Goal: Task Accomplishment & Management: Manage account settings

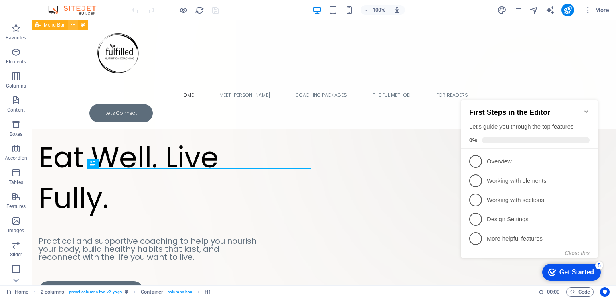
click at [72, 23] on icon at bounding box center [73, 25] width 4 height 8
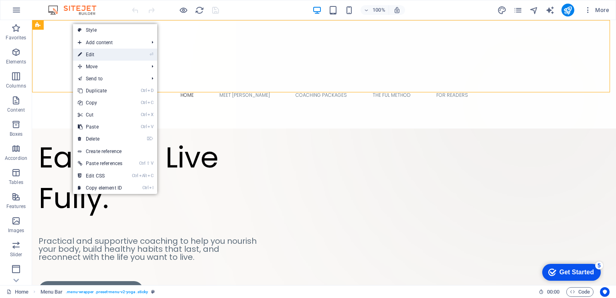
click at [92, 55] on link "⏎ Edit" at bounding box center [100, 55] width 54 height 12
select select "header"
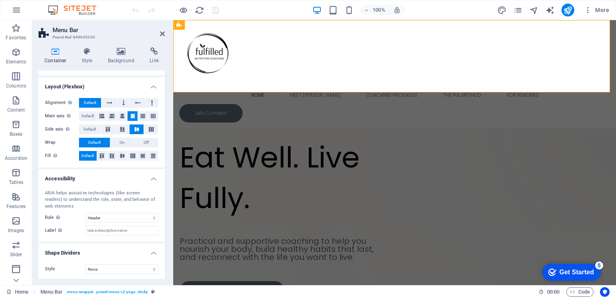
scroll to position [103, 0]
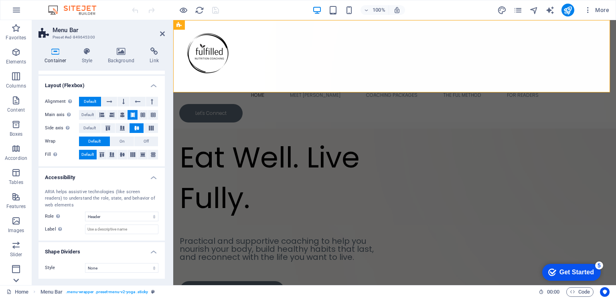
click at [17, 279] on icon at bounding box center [15, 279] width 11 height 11
click at [161, 32] on icon at bounding box center [162, 33] width 5 height 6
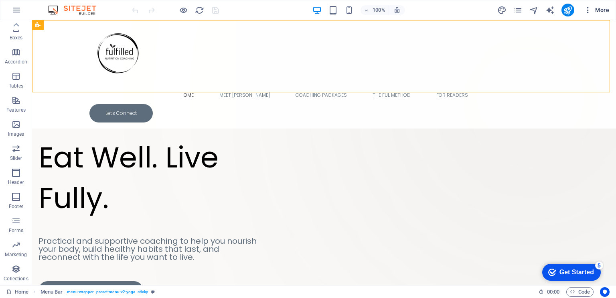
click at [589, 12] on icon "button" at bounding box center [588, 10] width 8 height 8
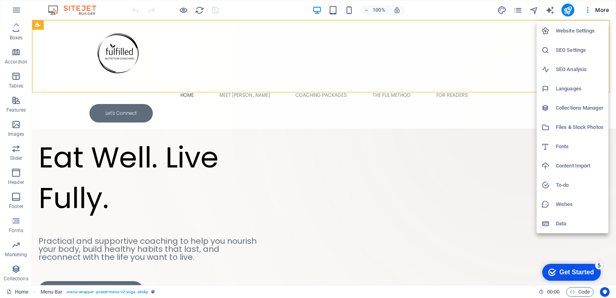
click at [572, 32] on h6 "Website Settings" at bounding box center [580, 31] width 48 height 10
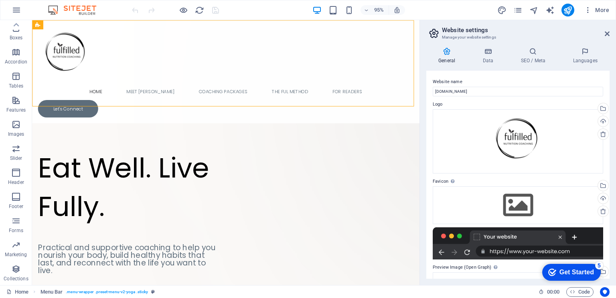
drag, startPoint x: 610, startPoint y: 103, endPoint x: 608, endPoint y: 98, distance: 5.1
click at [608, 98] on div "General Data SEO / Meta Languages Website name [DOMAIN_NAME] Logo Drag files he…" at bounding box center [518, 163] width 196 height 244
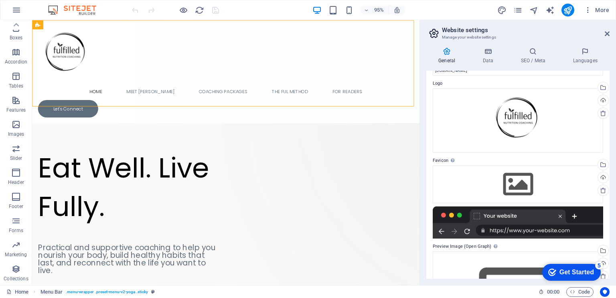
scroll to position [0, 0]
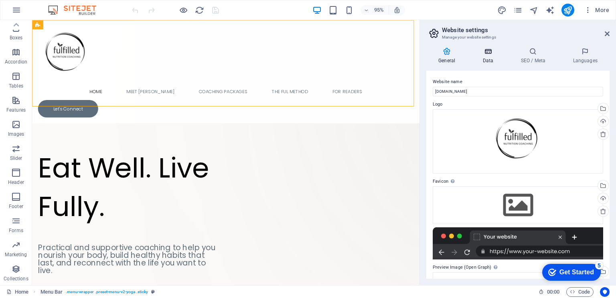
click at [488, 55] on icon at bounding box center [488, 51] width 35 height 8
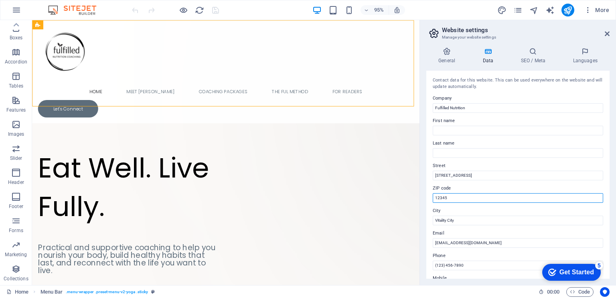
drag, startPoint x: 467, startPoint y: 199, endPoint x: 425, endPoint y: 200, distance: 42.1
click at [425, 200] on div "General Data SEO / Meta Languages Website name [DOMAIN_NAME] Logo Drag files he…" at bounding box center [518, 163] width 196 height 244
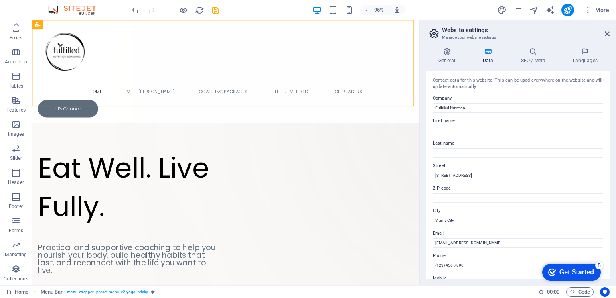
drag, startPoint x: 473, startPoint y: 176, endPoint x: 424, endPoint y: 185, distance: 50.1
click at [424, 185] on div "General Data SEO / Meta Languages Website name [DOMAIN_NAME] Logo Drag files he…" at bounding box center [518, 163] width 196 height 244
drag, startPoint x: 467, startPoint y: 221, endPoint x: 431, endPoint y: 224, distance: 36.2
click at [431, 224] on div "Contact data for this website. This can be used everywhere on the website and w…" at bounding box center [517, 175] width 183 height 208
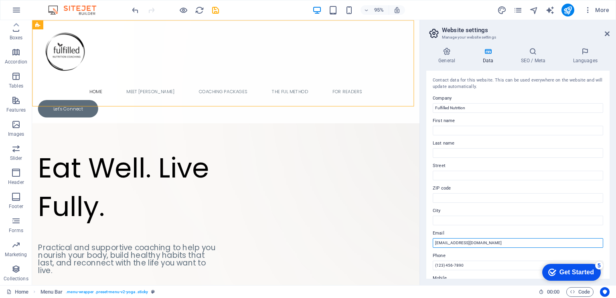
drag, startPoint x: 491, startPoint y: 243, endPoint x: 428, endPoint y: 249, distance: 62.4
click at [428, 249] on div "Contact data for this website. This can be used everywhere on the website and w…" at bounding box center [517, 175] width 183 height 208
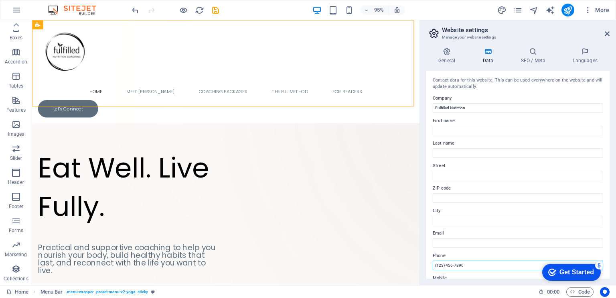
drag, startPoint x: 467, startPoint y: 265, endPoint x: 426, endPoint y: 270, distance: 41.6
click at [426, 270] on div "General Data SEO / Meta Languages Website name [DOMAIN_NAME] Logo Drag files he…" at bounding box center [518, 163] width 196 height 244
click at [531, 48] on icon at bounding box center [533, 51] width 49 height 8
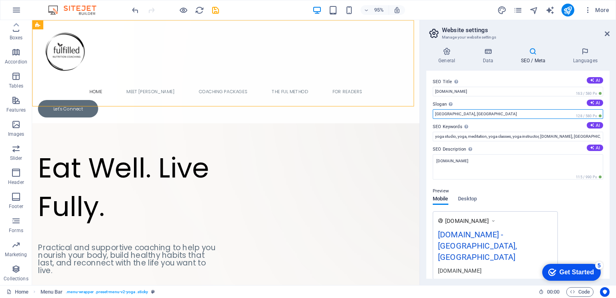
drag, startPoint x: 470, startPoint y: 111, endPoint x: 434, endPoint y: 116, distance: 36.9
click at [434, 116] on input "[GEOGRAPHIC_DATA], [GEOGRAPHIC_DATA]" at bounding box center [518, 114] width 170 height 10
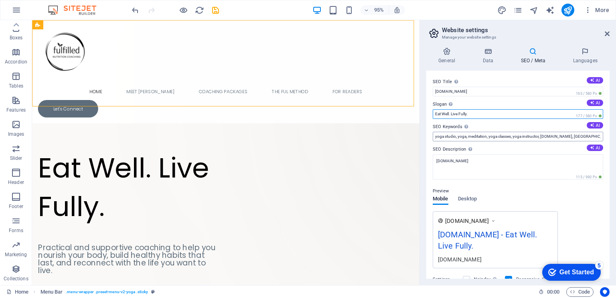
type input "Eat Well. Live Fully."
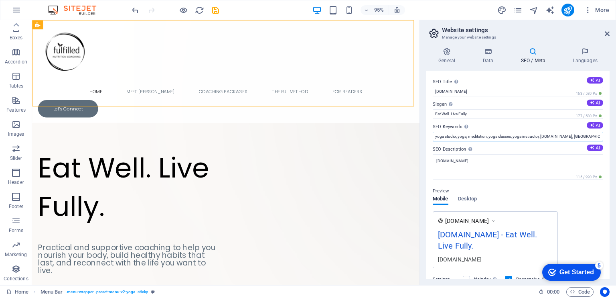
drag, startPoint x: 542, startPoint y: 134, endPoint x: 424, endPoint y: 148, distance: 117.9
click at [424, 148] on div "General Data SEO / Meta Languages Website name [DOMAIN_NAME] Logo Drag files he…" at bounding box center [518, 163] width 196 height 244
drag, startPoint x: 468, startPoint y: 138, endPoint x: 500, endPoint y: 132, distance: 32.7
click at [500, 132] on input "[DOMAIN_NAME], [GEOGRAPHIC_DATA], [GEOGRAPHIC_DATA]" at bounding box center [518, 137] width 170 height 10
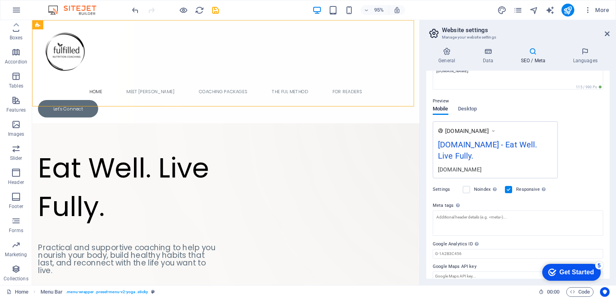
scroll to position [98, 0]
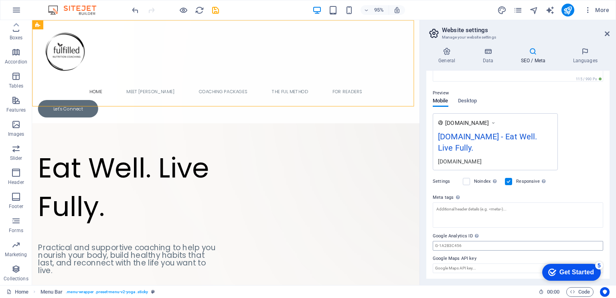
type input "[DOMAIN_NAME], fulfilled nutrition, nutrition coaching"
drag, startPoint x: 469, startPoint y: 244, endPoint x: 426, endPoint y: 244, distance: 42.9
click at [426, 244] on div "General Data SEO / Meta Languages Website name [DOMAIN_NAME] Logo Drag files he…" at bounding box center [518, 163] width 196 height 244
drag, startPoint x: 436, startPoint y: 245, endPoint x: 470, endPoint y: 245, distance: 33.3
click at [470, 245] on input "Google Analytics ID Please only add the Google Analytics ID. We automatically i…" at bounding box center [518, 246] width 170 height 10
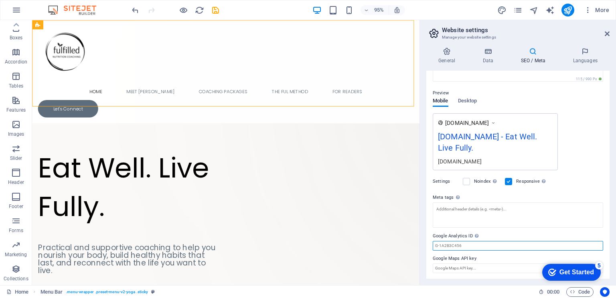
click at [470, 245] on input "Google Analytics ID Please only add the Google Analytics ID. We automatically i…" at bounding box center [518, 246] width 170 height 10
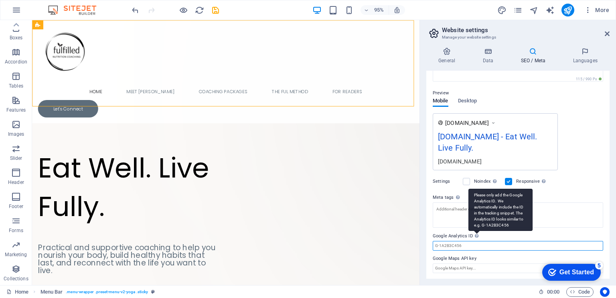
drag, startPoint x: 470, startPoint y: 245, endPoint x: 475, endPoint y: 236, distance: 9.9
click at [475, 236] on div "Google Analytics ID Please only add the Google Analytics ID. We automatically i…" at bounding box center [518, 240] width 170 height 19
click at [475, 236] on icon at bounding box center [477, 235] width 4 height 4
click at [475, 241] on input "Google Analytics ID Please only add the Google Analytics ID. We automatically i…" at bounding box center [518, 246] width 170 height 10
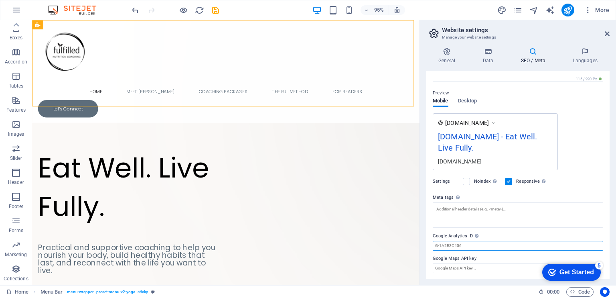
click at [462, 245] on input "Google Analytics ID Please only add the Google Analytics ID. We automatically i…" at bounding box center [518, 246] width 170 height 10
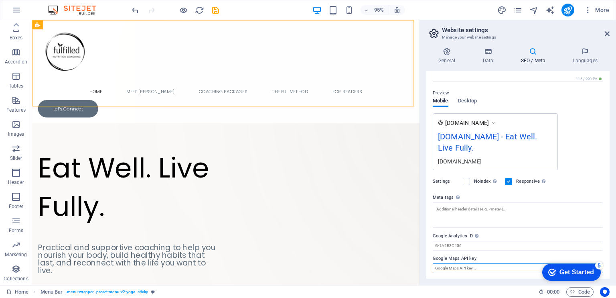
click at [450, 269] on input "Google Maps API key" at bounding box center [518, 268] width 170 height 10
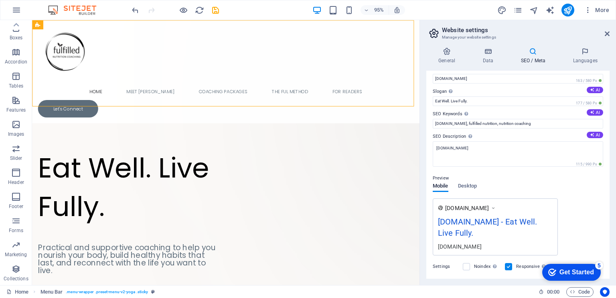
scroll to position [0, 0]
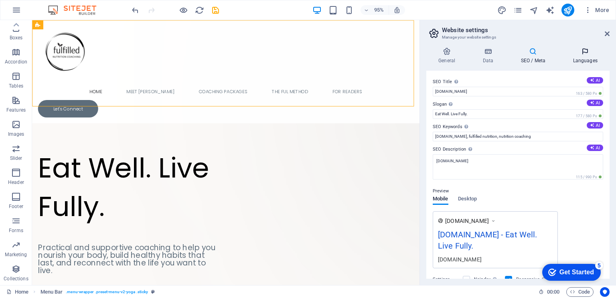
click at [580, 53] on icon at bounding box center [585, 51] width 49 height 8
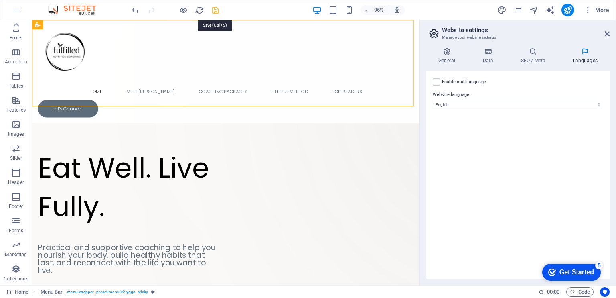
click at [215, 12] on icon "save" at bounding box center [215, 10] width 9 height 9
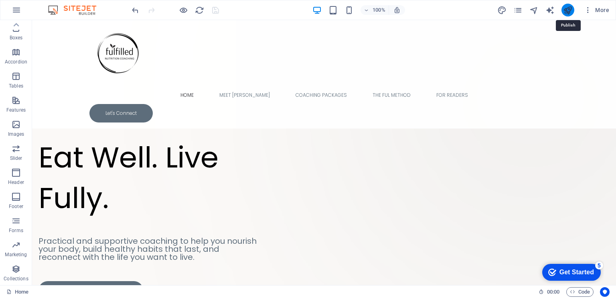
click at [568, 8] on icon "publish" at bounding box center [567, 10] width 9 height 9
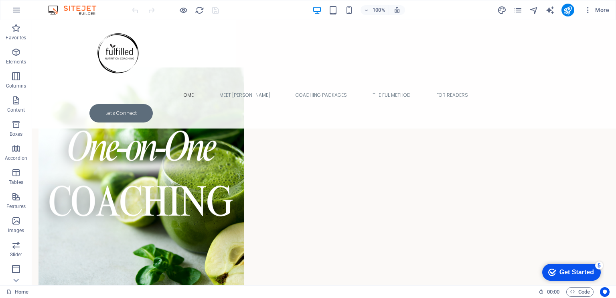
scroll to position [1024, 0]
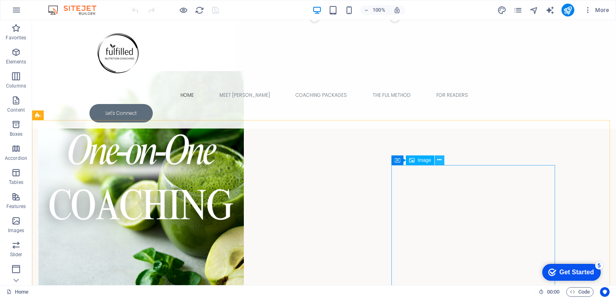
click at [441, 161] on icon at bounding box center [439, 160] width 4 height 8
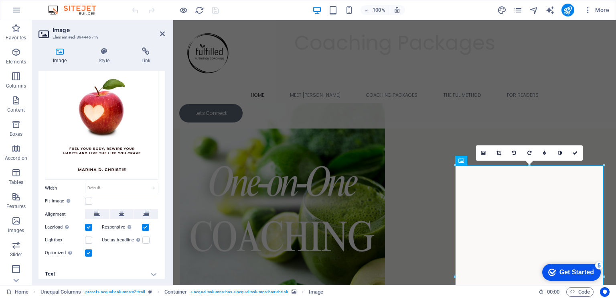
scroll to position [83, 0]
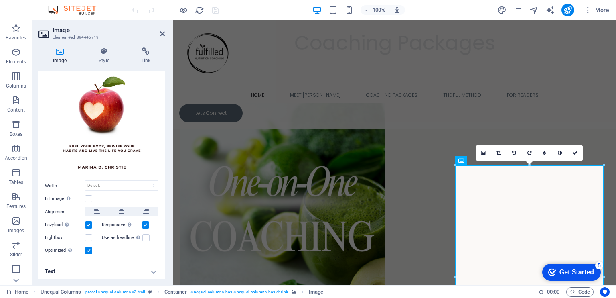
click at [151, 271] on h4 "Text" at bounding box center [102, 271] width 126 height 19
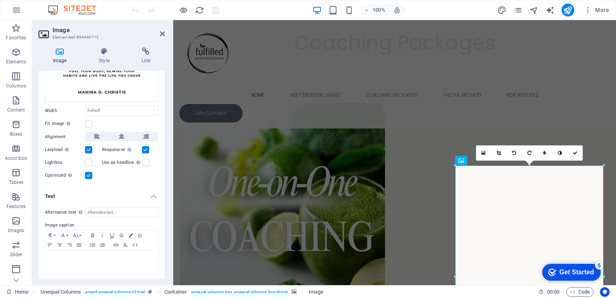
scroll to position [0, 0]
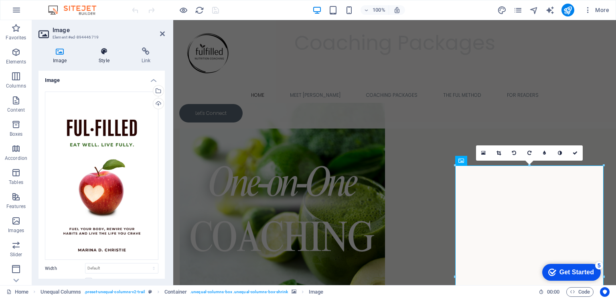
click at [106, 53] on icon at bounding box center [103, 51] width 39 height 8
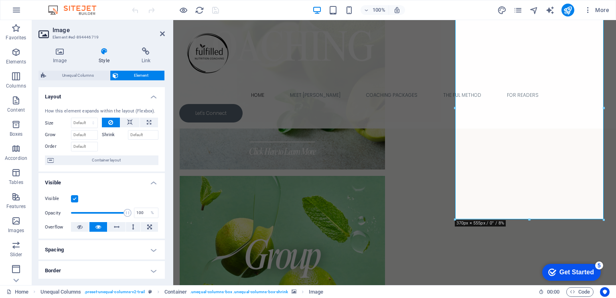
scroll to position [1188, 0]
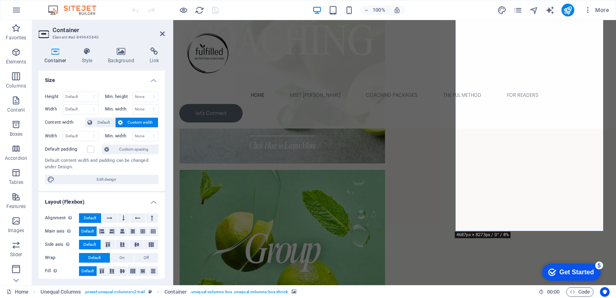
drag, startPoint x: 491, startPoint y: 215, endPoint x: 484, endPoint y: 215, distance: 6.8
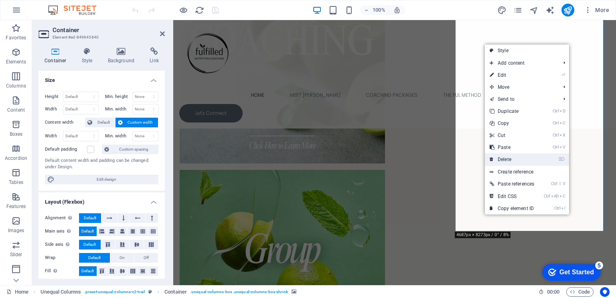
click at [515, 161] on link "⌦ Delete" at bounding box center [512, 159] width 54 height 12
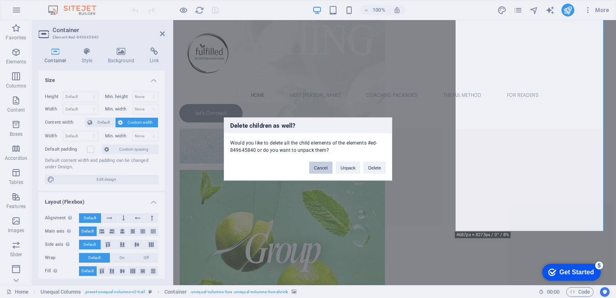
click at [320, 172] on button "Cancel" at bounding box center [320, 168] width 23 height 12
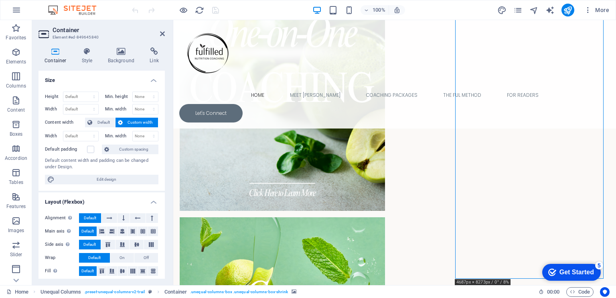
scroll to position [1145, 0]
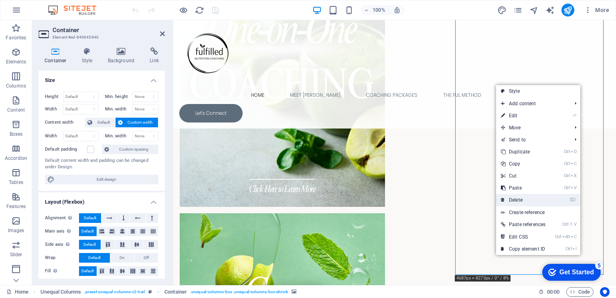
click at [522, 203] on link "⌦ Delete" at bounding box center [523, 200] width 54 height 12
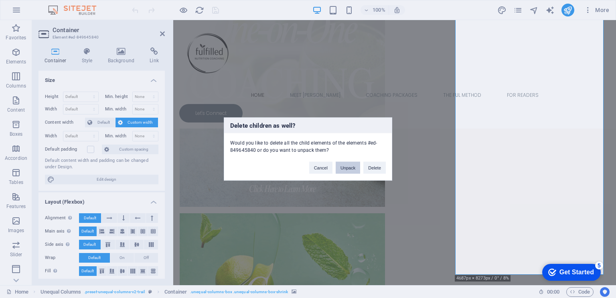
click at [349, 166] on button "Unpack" at bounding box center [348, 168] width 24 height 12
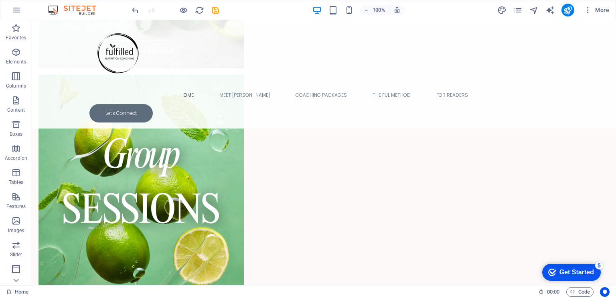
scroll to position [1231, 0]
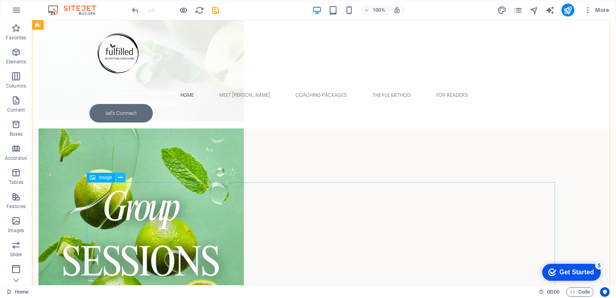
click at [119, 175] on icon at bounding box center [120, 177] width 4 height 8
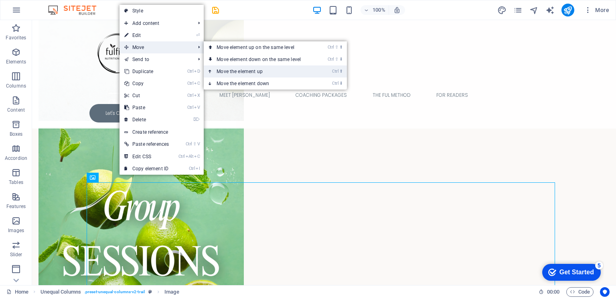
click at [229, 68] on link "Ctrl ⬆ Move the element up" at bounding box center [260, 71] width 113 height 12
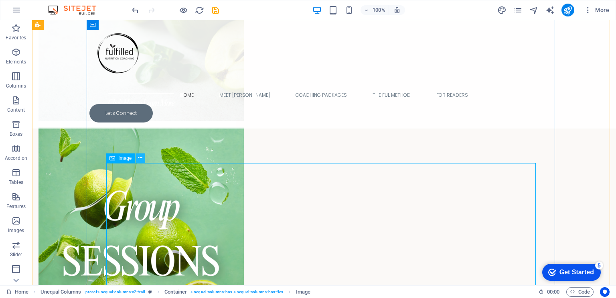
click at [140, 158] on icon at bounding box center [140, 158] width 4 height 8
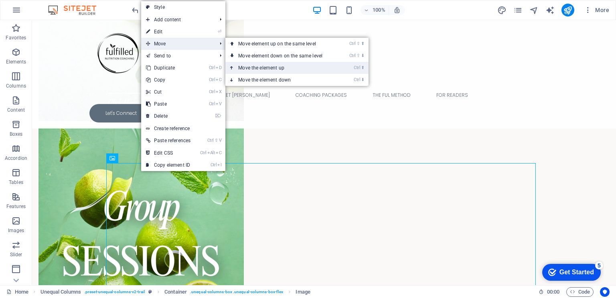
click at [263, 67] on link "Ctrl ⬆ Move the element up" at bounding box center [281, 68] width 113 height 12
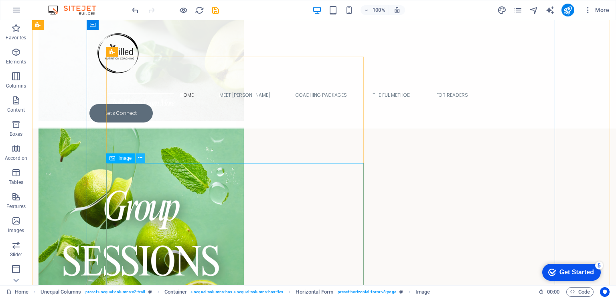
click at [139, 158] on icon at bounding box center [140, 158] width 4 height 8
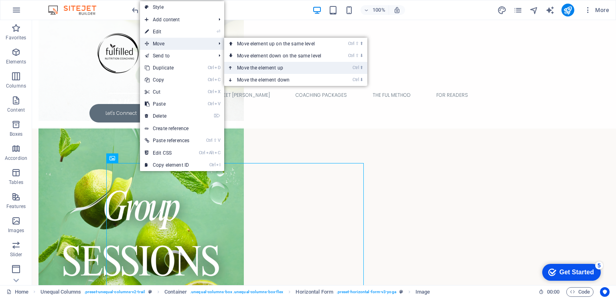
click at [268, 66] on link "Ctrl ⬆ Move the element up" at bounding box center [280, 68] width 113 height 12
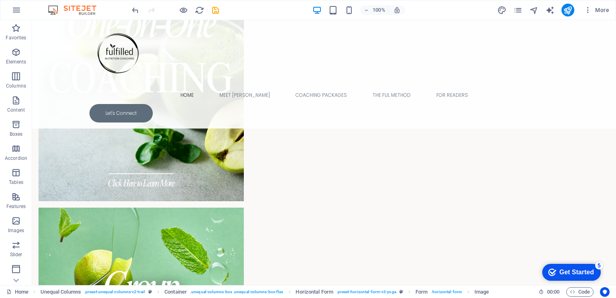
scroll to position [1155, 0]
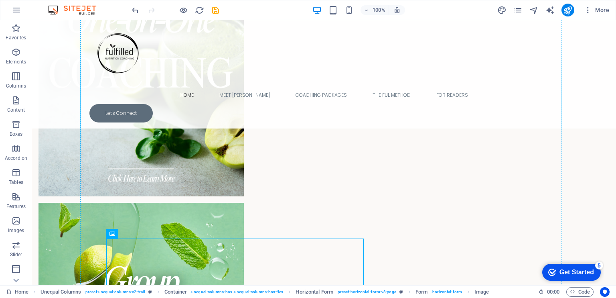
drag, startPoint x: 156, startPoint y: 256, endPoint x: 375, endPoint y: 154, distance: 240.9
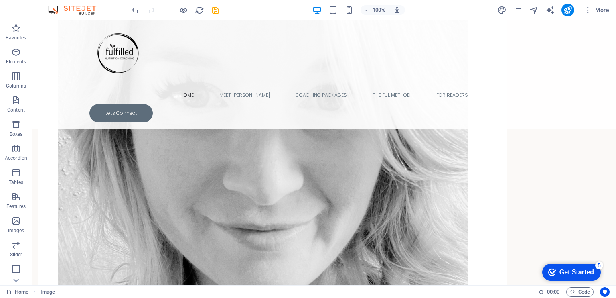
scroll to position [1742, 0]
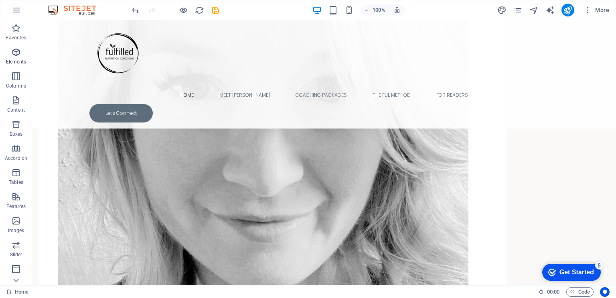
click at [11, 57] on span "Elements" at bounding box center [16, 56] width 32 height 19
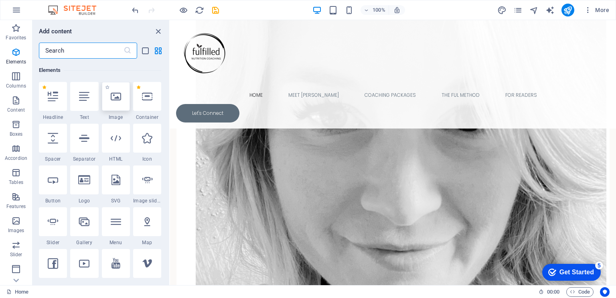
scroll to position [85, 0]
click at [148, 107] on div at bounding box center [147, 96] width 28 height 29
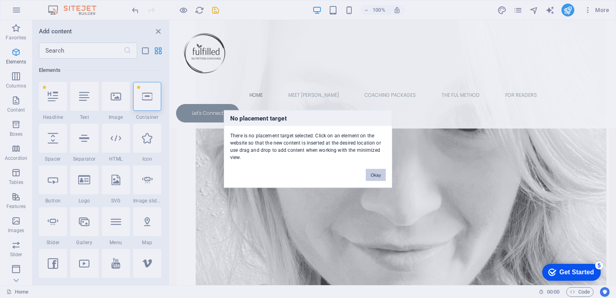
click at [377, 176] on button "Okay" at bounding box center [376, 175] width 20 height 12
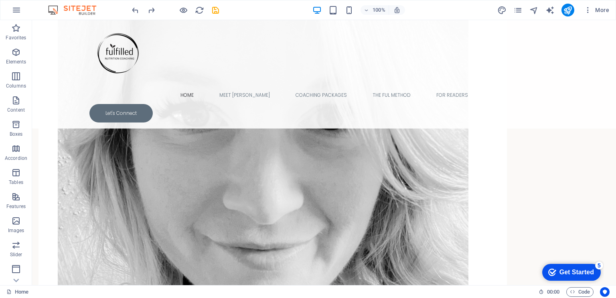
scroll to position [1706, 0]
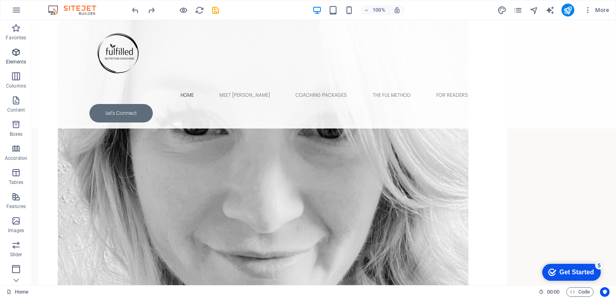
click at [14, 59] on p "Elements" at bounding box center [16, 62] width 20 height 6
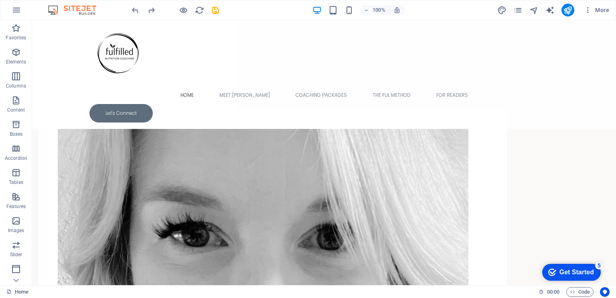
scroll to position [1658, 0]
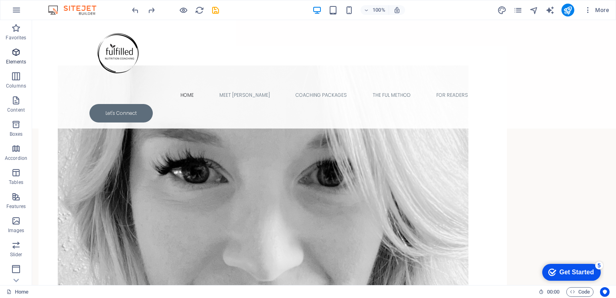
click at [19, 54] on icon "button" at bounding box center [16, 52] width 10 height 10
click at [90, 97] on icon at bounding box center [90, 96] width 4 height 8
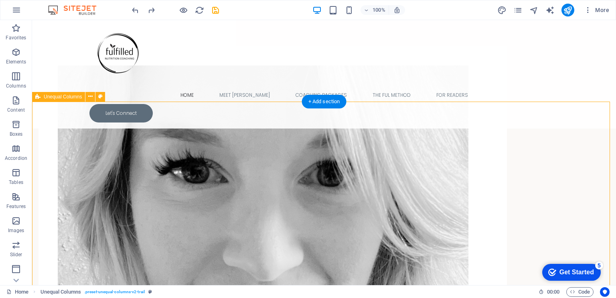
click at [12, 55] on icon "button" at bounding box center [16, 52] width 10 height 10
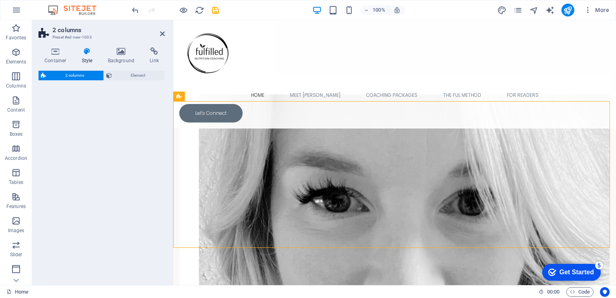
scroll to position [1627, 0]
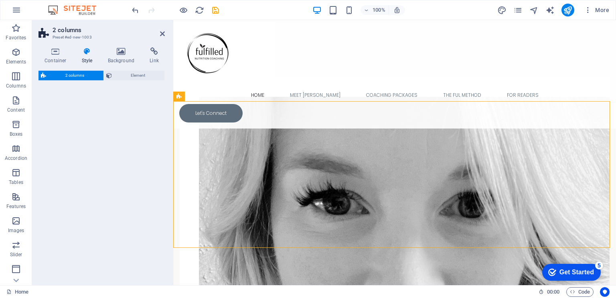
select select "rem"
select select "preset-columns-two-v2-default"
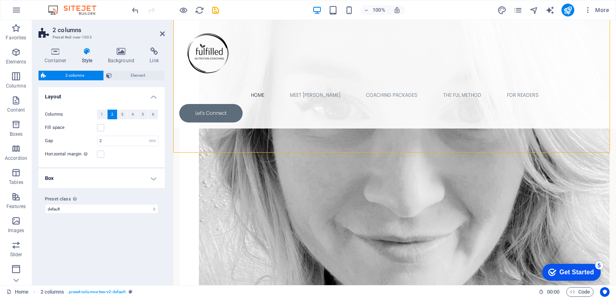
scroll to position [1655, 0]
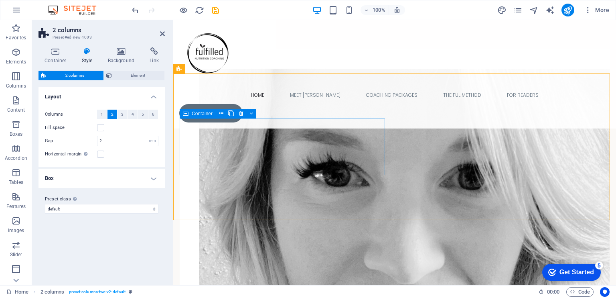
drag, startPoint x: 379, startPoint y: 280, endPoint x: 237, endPoint y: 150, distance: 192.8
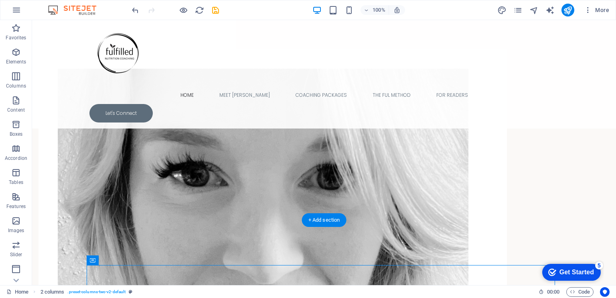
scroll to position [1686, 0]
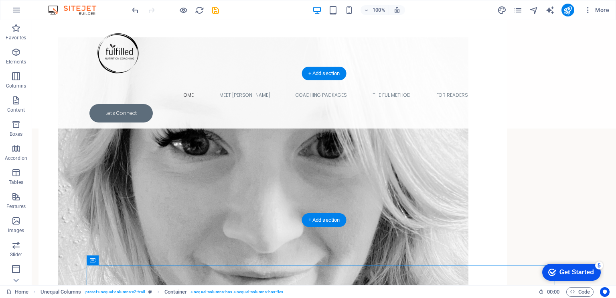
drag, startPoint x: 244, startPoint y: 280, endPoint x: 220, endPoint y: 153, distance: 129.0
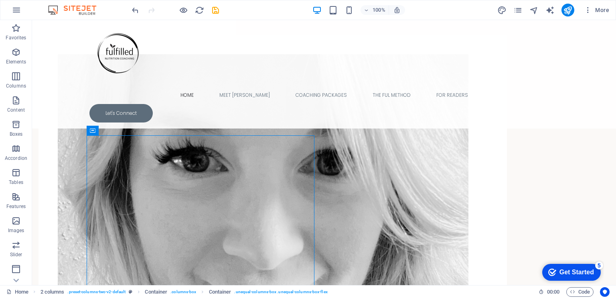
scroll to position [1685, 0]
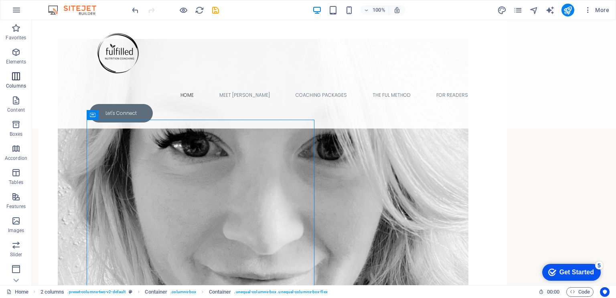
click at [6, 80] on span "Columns" at bounding box center [16, 80] width 32 height 19
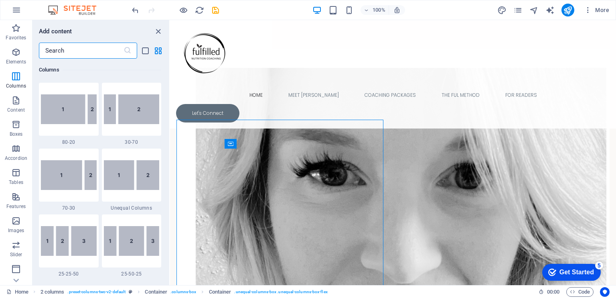
scroll to position [682, 0]
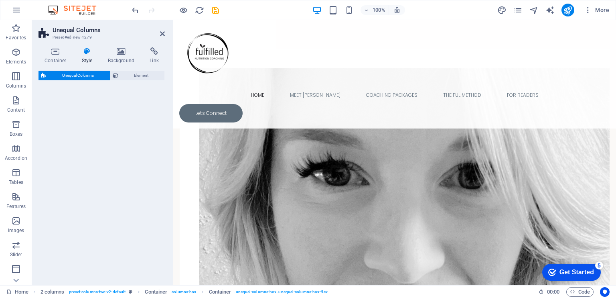
select select "%"
select select "rem"
select select "preset-unequal-columns-v2-default"
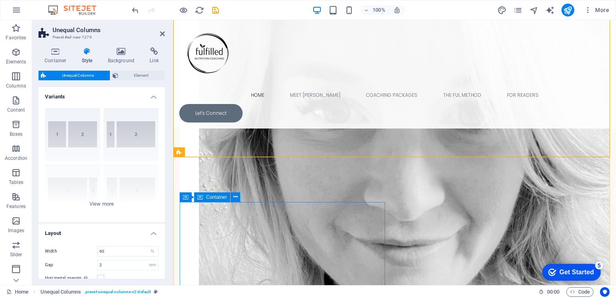
scroll to position [1750, 0]
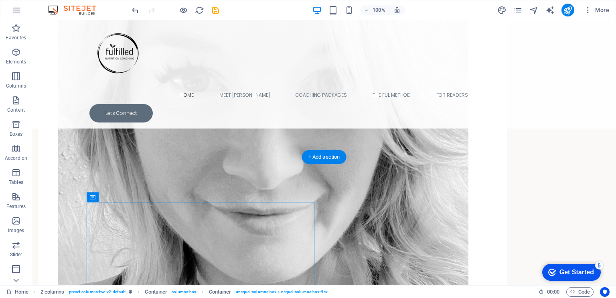
drag, startPoint x: 246, startPoint y: 215, endPoint x: 225, endPoint y: 101, distance: 115.8
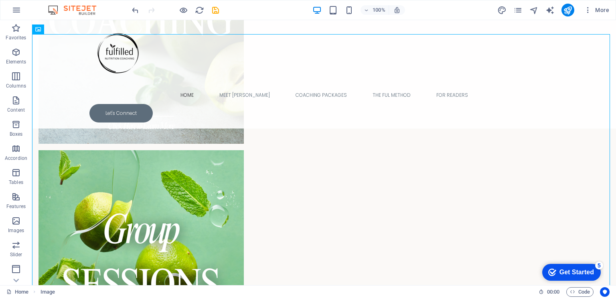
scroll to position [1277, 0]
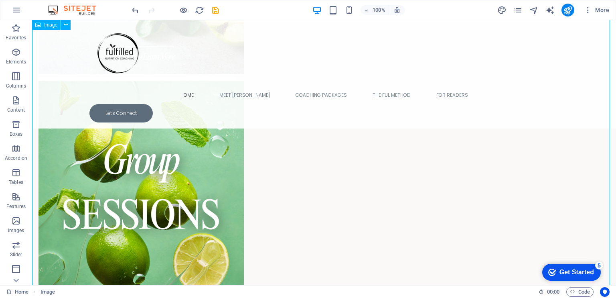
drag, startPoint x: 82, startPoint y: 158, endPoint x: 456, endPoint y: 260, distance: 388.2
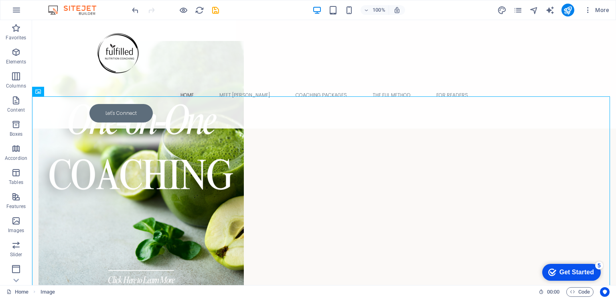
scroll to position [1047, 0]
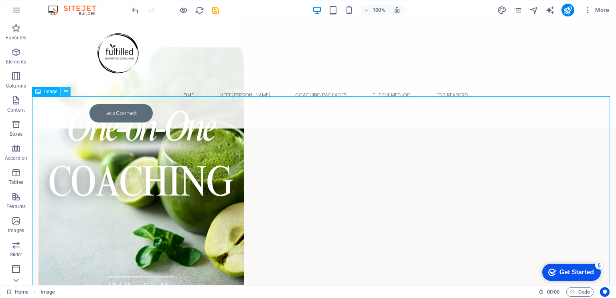
click at [66, 92] on icon at bounding box center [66, 91] width 4 height 8
drag, startPoint x: 86, startPoint y: 112, endPoint x: 460, endPoint y: 276, distance: 408.2
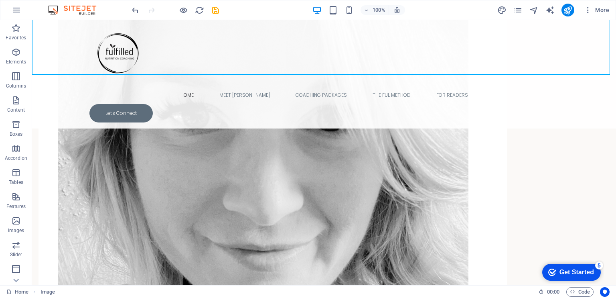
scroll to position [1714, 0]
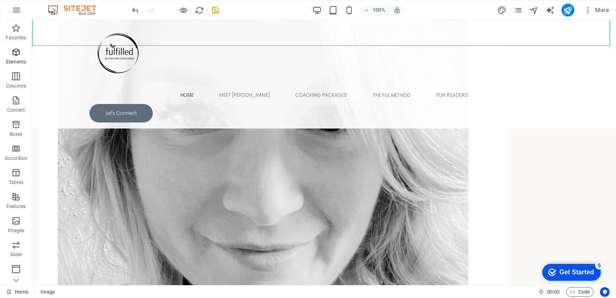
click at [11, 63] on p "Elements" at bounding box center [16, 62] width 20 height 6
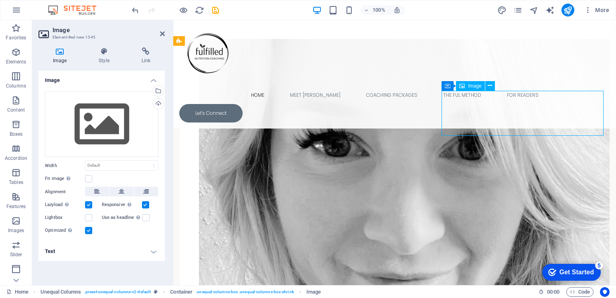
scroll to position [1683, 0]
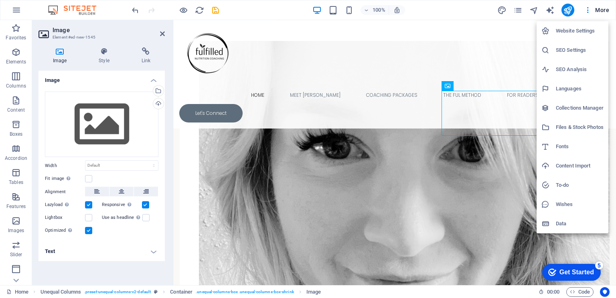
click at [576, 127] on h6 "Files & Stock Photos" at bounding box center [580, 127] width 48 height 10
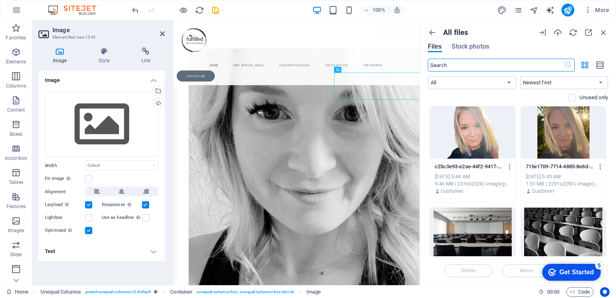
scroll to position [1666, 0]
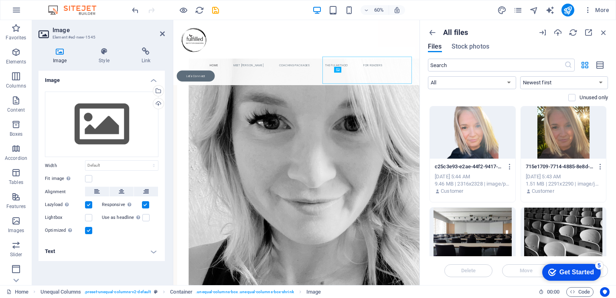
click at [607, 112] on div "Drop files here to upload them instantly c25c3e93-e2ae-44f2-9417-7c97eec0d8c3-v…" at bounding box center [518, 181] width 180 height 150
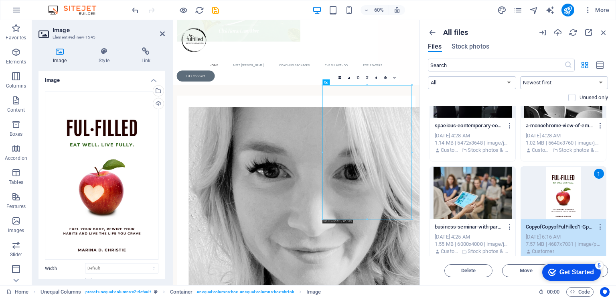
scroll to position [1566, 0]
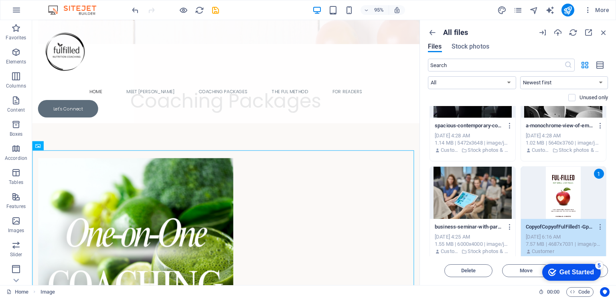
scroll to position [937, 0]
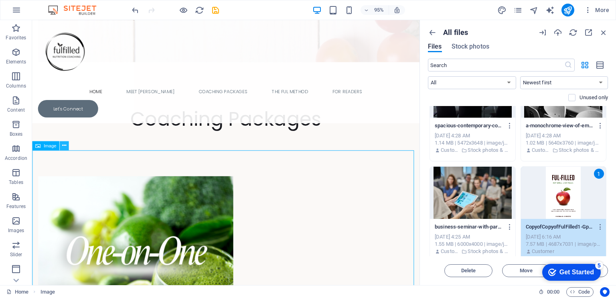
click at [65, 145] on icon at bounding box center [64, 145] width 4 height 8
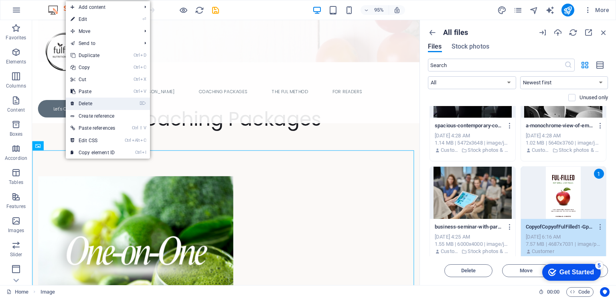
click at [89, 102] on link "⌦ Delete" at bounding box center [93, 103] width 54 height 12
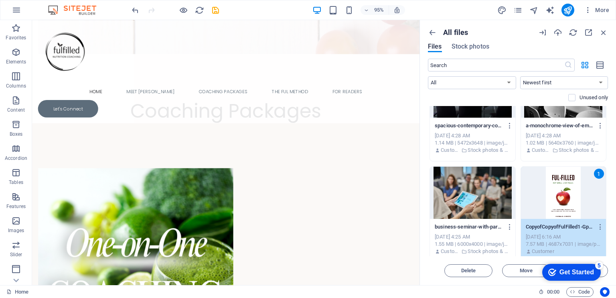
scroll to position [943, 0]
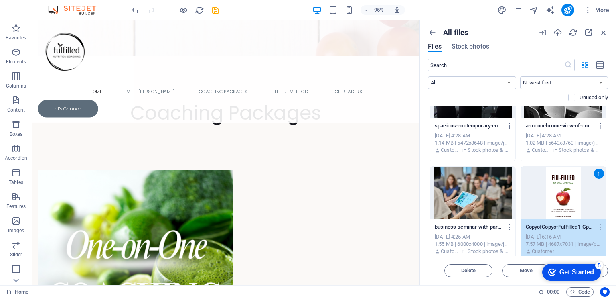
drag, startPoint x: 436, startPoint y: 217, endPoint x: 452, endPoint y: 199, distance: 24.4
click at [179, 6] on icon "button" at bounding box center [183, 10] width 9 height 9
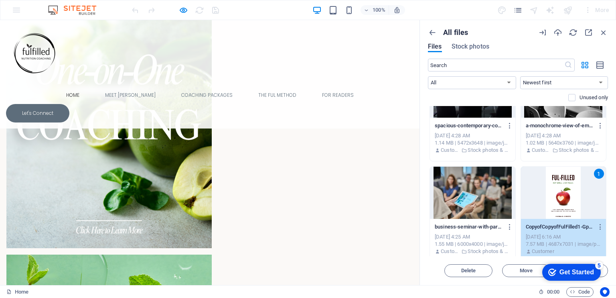
scroll to position [1116, 0]
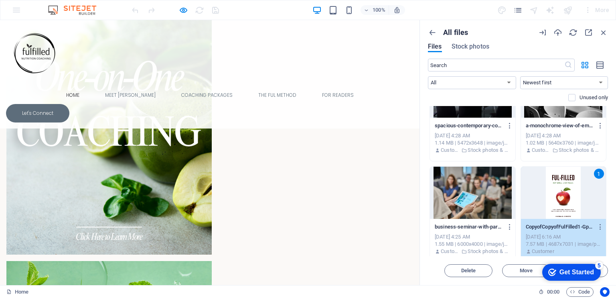
type input "Email Address"
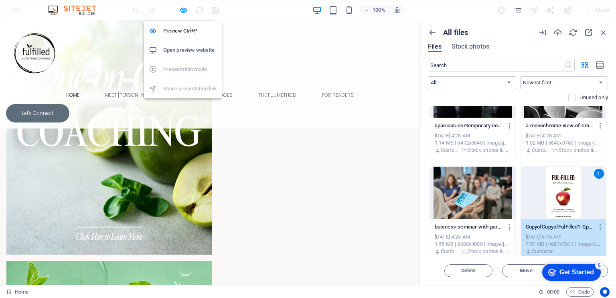
click at [178, 52] on h6 "Open preview website" at bounding box center [190, 50] width 54 height 10
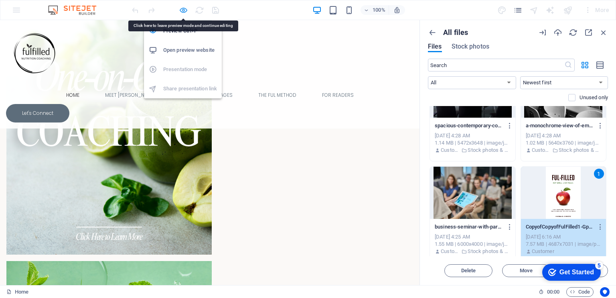
click at [183, 10] on icon "button" at bounding box center [183, 10] width 9 height 9
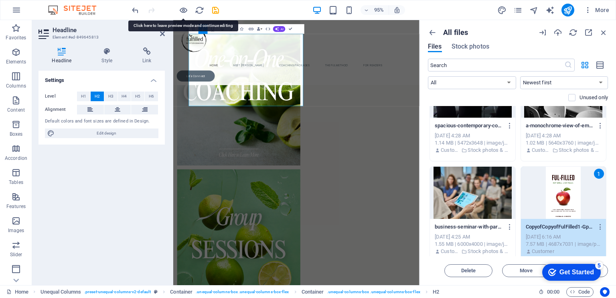
scroll to position [1117, 0]
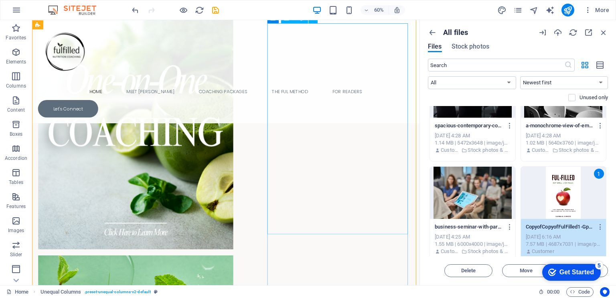
scroll to position [1116, 0]
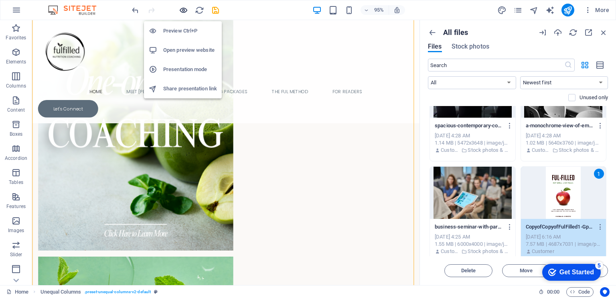
click at [180, 12] on icon "button" at bounding box center [183, 10] width 9 height 9
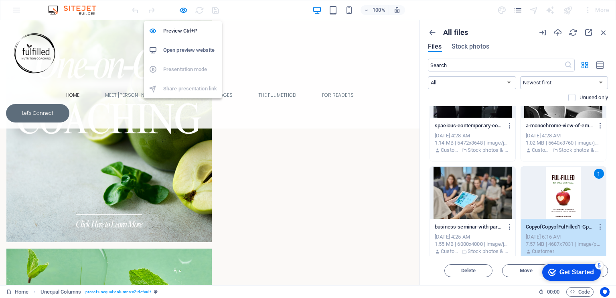
click at [179, 51] on h6 "Open preview website" at bounding box center [190, 50] width 54 height 10
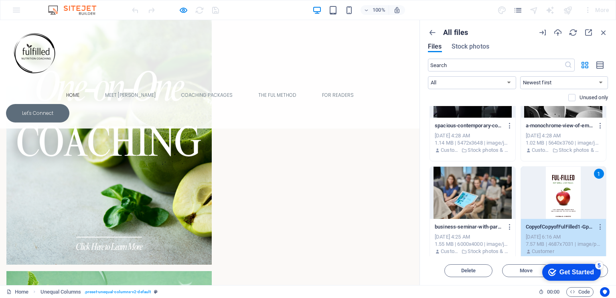
scroll to position [1108, 0]
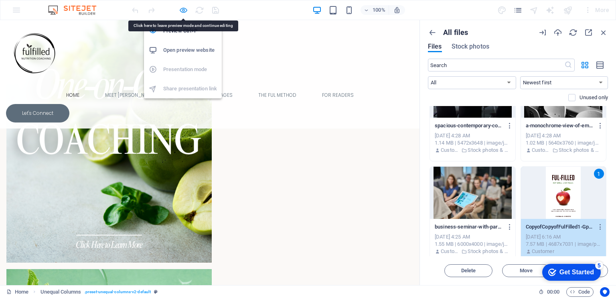
click at [181, 9] on icon "button" at bounding box center [183, 10] width 9 height 9
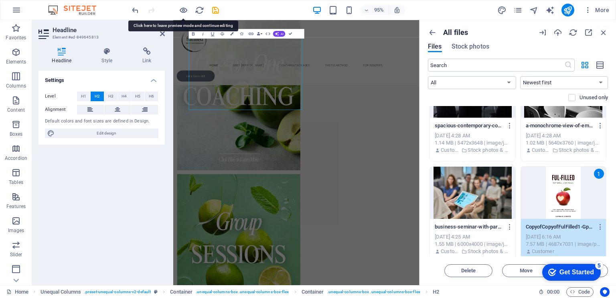
scroll to position [1109, 0]
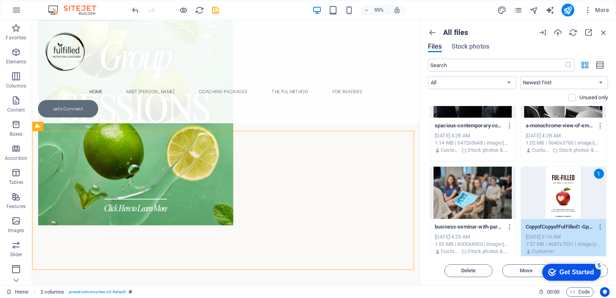
scroll to position [1312, 0]
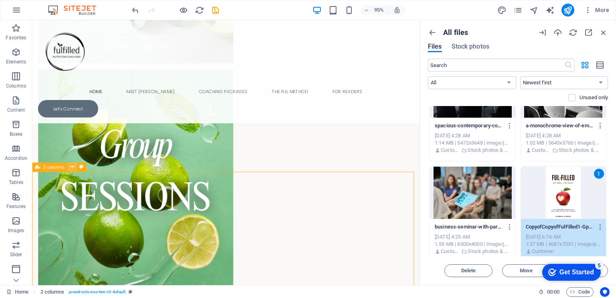
click at [72, 167] on icon at bounding box center [72, 167] width 4 height 8
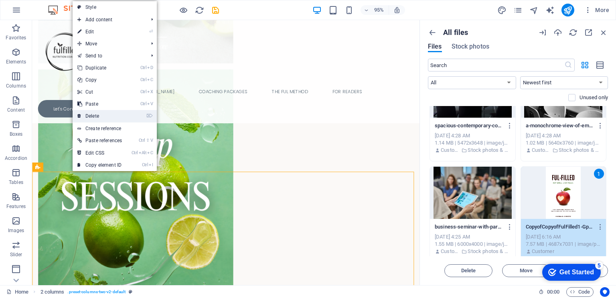
click at [102, 114] on link "⌦ Delete" at bounding box center [100, 116] width 54 height 12
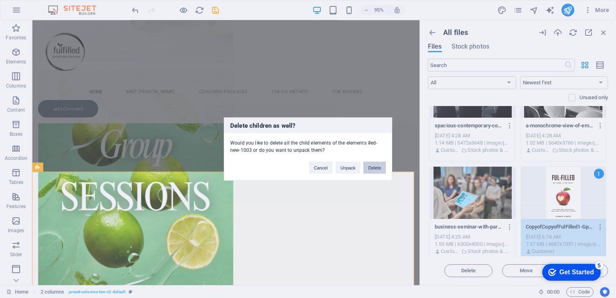
click at [376, 167] on button "Delete" at bounding box center [374, 168] width 22 height 12
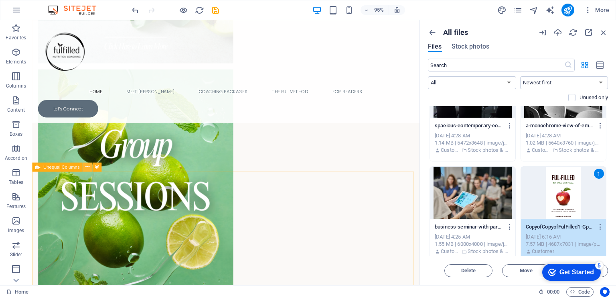
click at [88, 166] on icon at bounding box center [87, 167] width 4 height 8
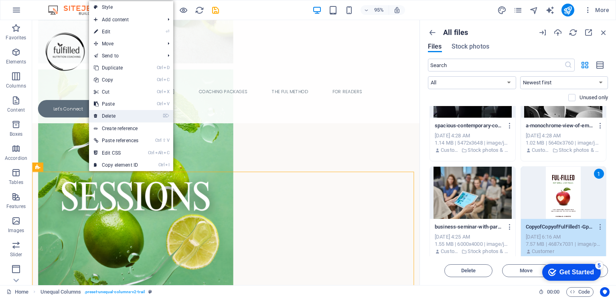
click at [124, 116] on link "⌦ Delete" at bounding box center [116, 116] width 54 height 12
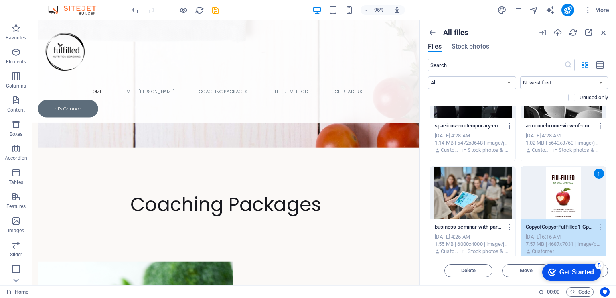
scroll to position [845, 0]
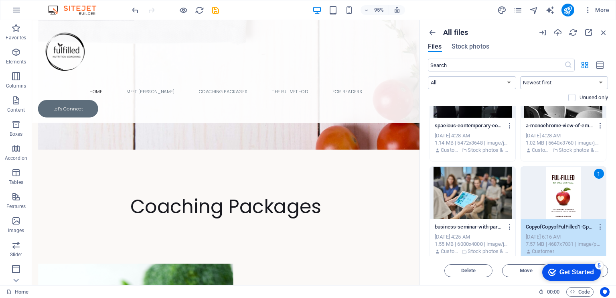
drag, startPoint x: 436, startPoint y: 238, endPoint x: 453, endPoint y: 195, distance: 45.7
click at [183, 10] on icon "button" at bounding box center [183, 10] width 9 height 9
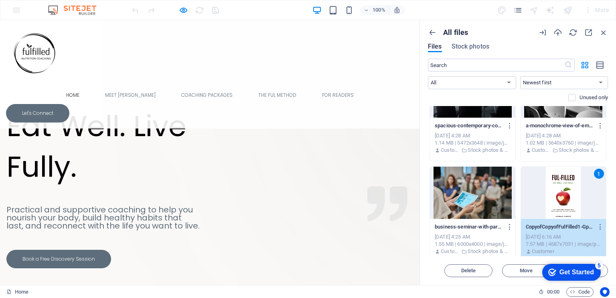
scroll to position [51, 0]
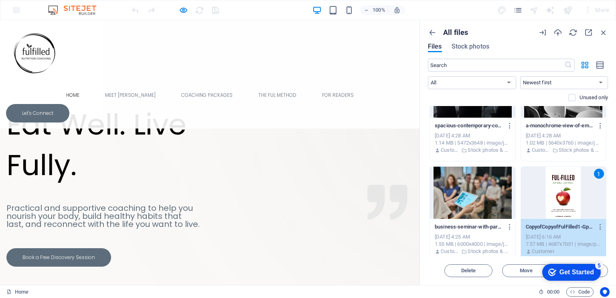
click at [86, 86] on link "Home" at bounding box center [73, 95] width 26 height 18
click at [183, 11] on icon "button" at bounding box center [183, 10] width 9 height 9
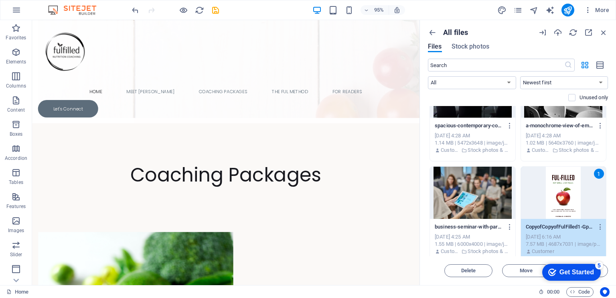
scroll to position [882, 0]
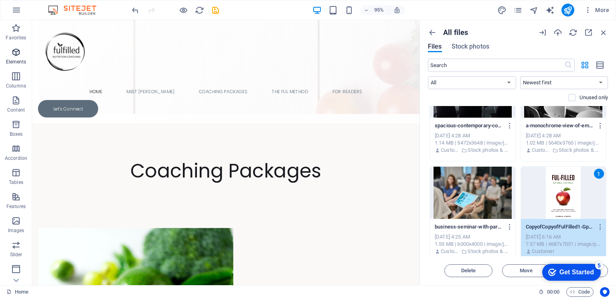
click at [13, 53] on icon "button" at bounding box center [16, 52] width 10 height 10
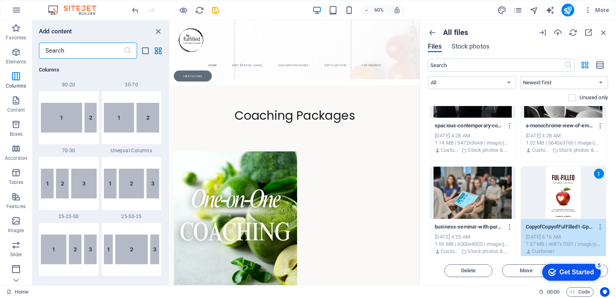
scroll to position [659, 0]
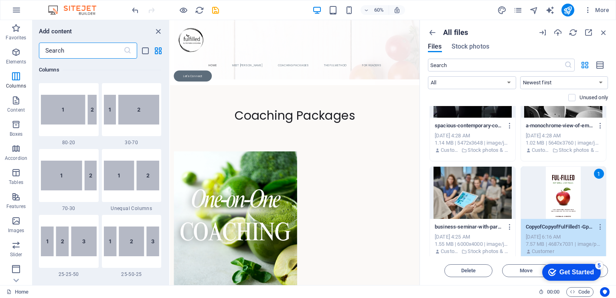
drag, startPoint x: 168, startPoint y: 64, endPoint x: 3, endPoint y: 99, distance: 169.4
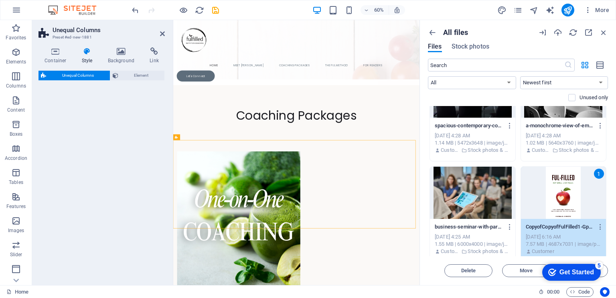
select select "%"
select select "rem"
select select "preset-unequal-columns-v2-default"
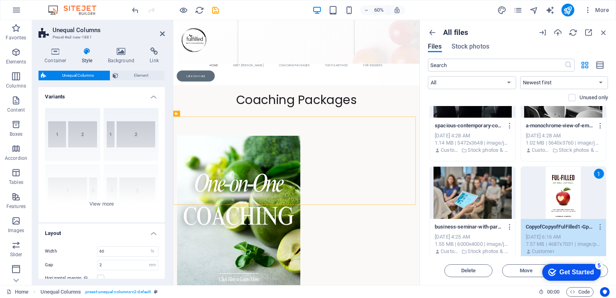
scroll to position [905, 0]
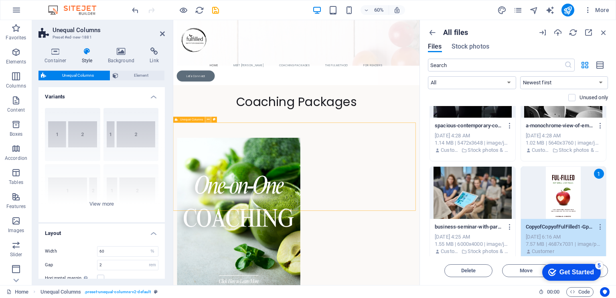
click at [208, 119] on icon at bounding box center [208, 119] width 3 height 5
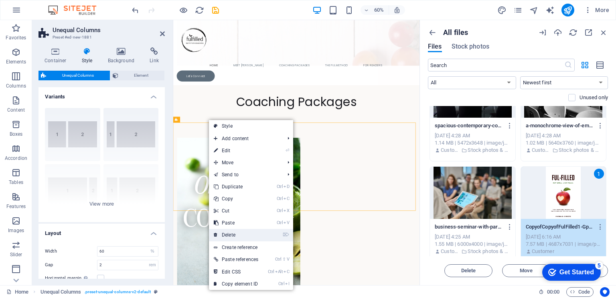
click at [238, 233] on link "⌦ Delete" at bounding box center [236, 235] width 54 height 12
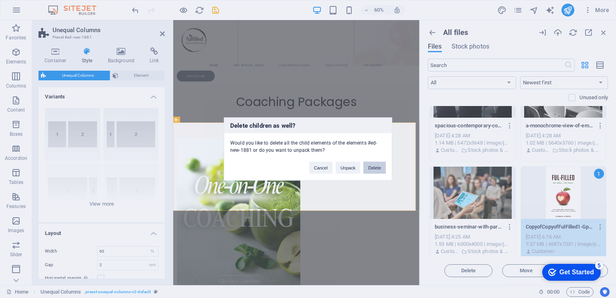
click at [377, 164] on button "Delete" at bounding box center [374, 168] width 22 height 12
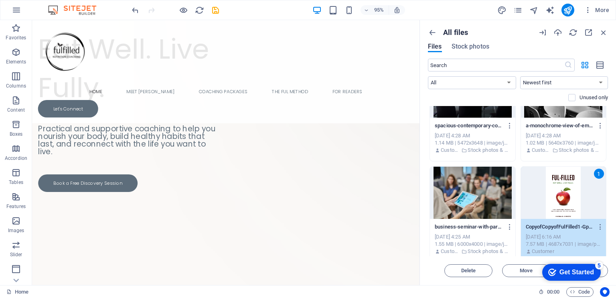
scroll to position [0, 0]
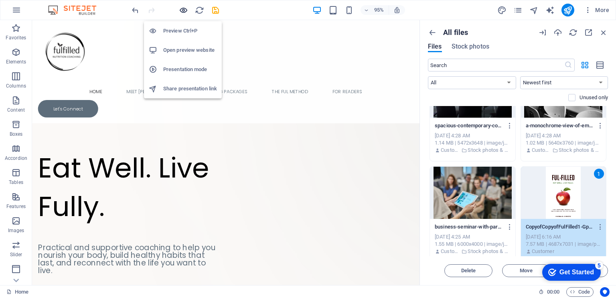
click at [182, 7] on icon "button" at bounding box center [183, 10] width 9 height 9
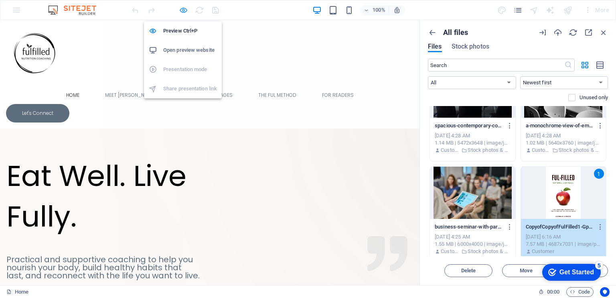
click at [182, 9] on icon "button" at bounding box center [183, 10] width 9 height 9
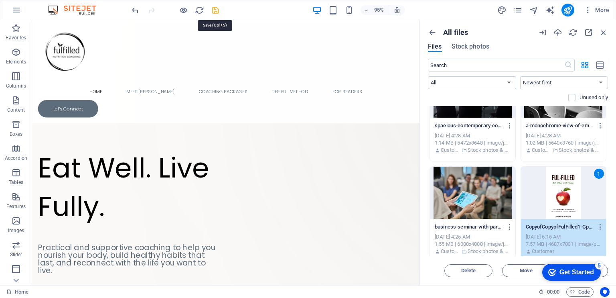
click at [214, 13] on icon "save" at bounding box center [215, 10] width 9 height 9
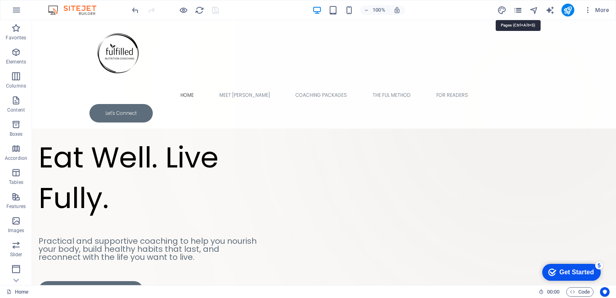
click at [517, 12] on icon "pages" at bounding box center [517, 10] width 9 height 9
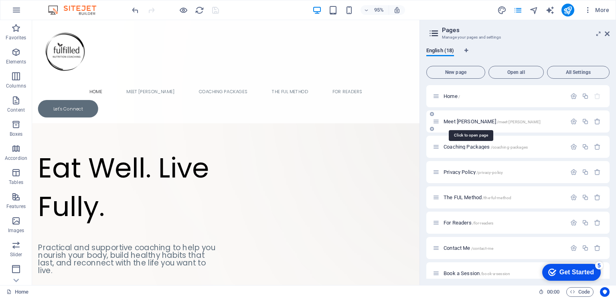
click at [468, 121] on span "Meet Marina /meet-marina" at bounding box center [492, 121] width 97 height 6
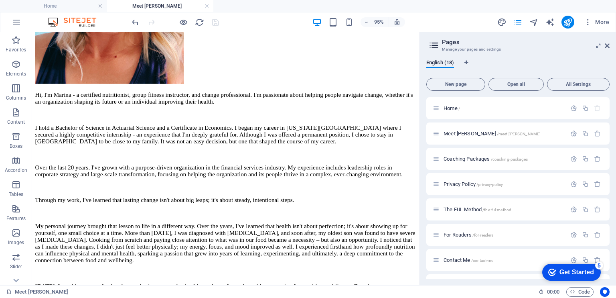
scroll to position [255, 0]
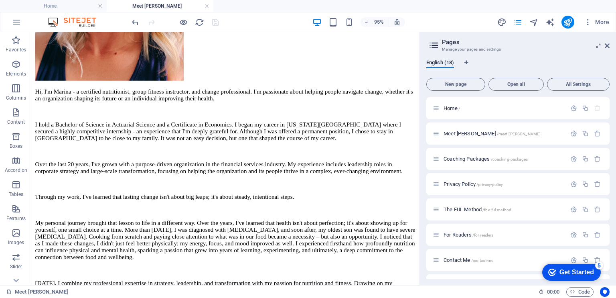
drag, startPoint x: 436, startPoint y: 88, endPoint x: 454, endPoint y: 214, distance: 127.1
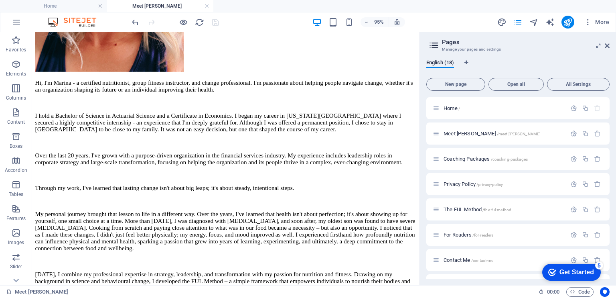
scroll to position [266, 0]
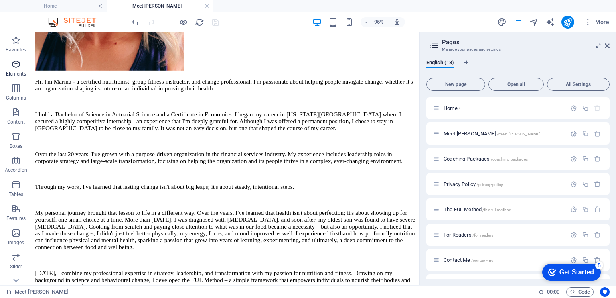
click at [20, 67] on icon "button" at bounding box center [16, 64] width 10 height 10
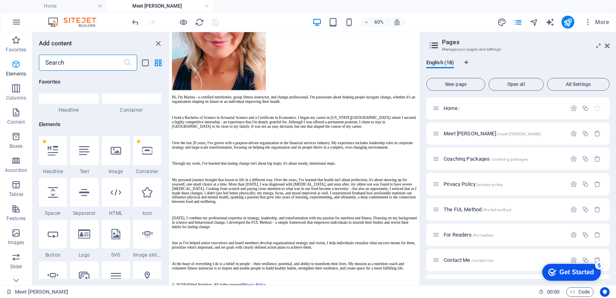
scroll to position [85, 0]
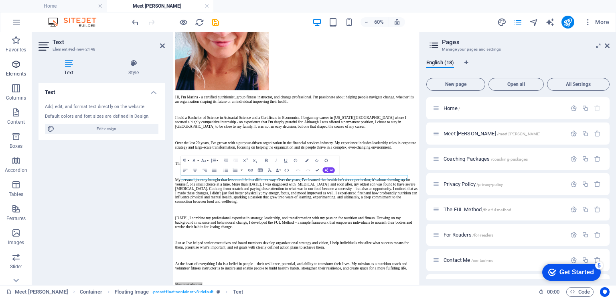
click at [11, 65] on icon "button" at bounding box center [16, 64] width 10 height 10
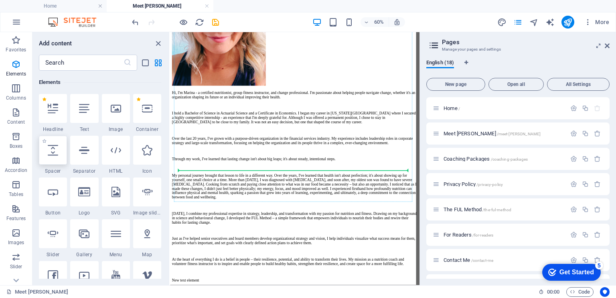
select select "px"
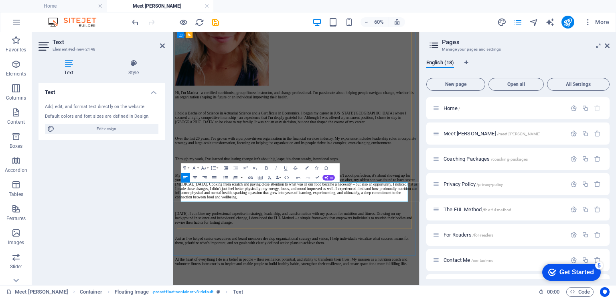
drag, startPoint x: 230, startPoint y: 284, endPoint x: 185, endPoint y: 283, distance: 45.0
click at [185, 283] on div "Hi, I'm Marina - a certified nutritionist, group fitness instructor, and change…" at bounding box center [378, 234] width 404 height 566
click at [267, 166] on icon "button" at bounding box center [267, 168] width 6 height 6
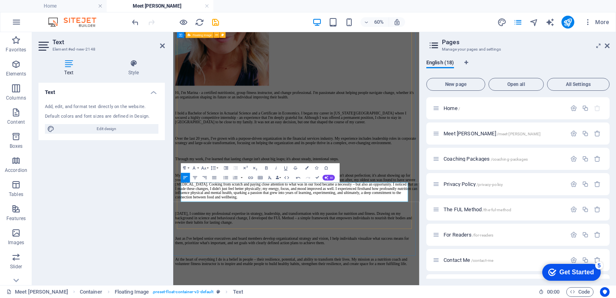
drag, startPoint x: 210, startPoint y: 290, endPoint x: 185, endPoint y: 291, distance: 24.9
click at [185, 291] on div "Hi, I'm Marina - a certified nutritionist, group fitness instructor, and change…" at bounding box center [378, 234] width 404 height 566
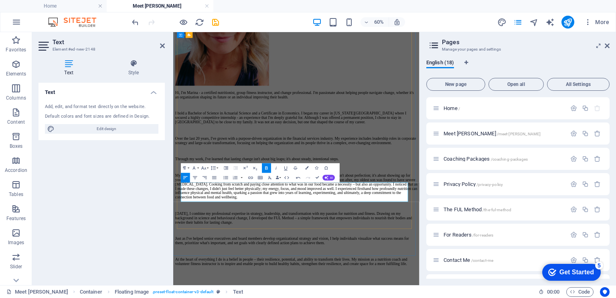
drag, startPoint x: 440, startPoint y: 306, endPoint x: 415, endPoint y: 308, distance: 25.8
drag, startPoint x: 352, startPoint y: 308, endPoint x: 567, endPoint y: 318, distance: 214.8
click at [567, 297] on div "Hi, I'm Marina - a certified nutritionist, group fitness instructor, and change…" at bounding box center [378, 241] width 404 height 580
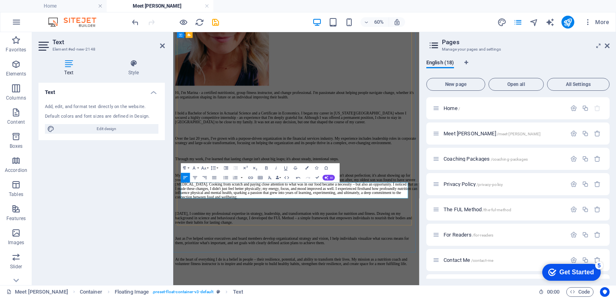
drag, startPoint x: 407, startPoint y: 298, endPoint x: 385, endPoint y: 302, distance: 22.8
drag, startPoint x: 406, startPoint y: 300, endPoint x: 377, endPoint y: 300, distance: 28.9
click at [337, 297] on div "Hi, I'm Marina - a certified nutritionist, group fitness instructor, and change…" at bounding box center [378, 234] width 404 height 566
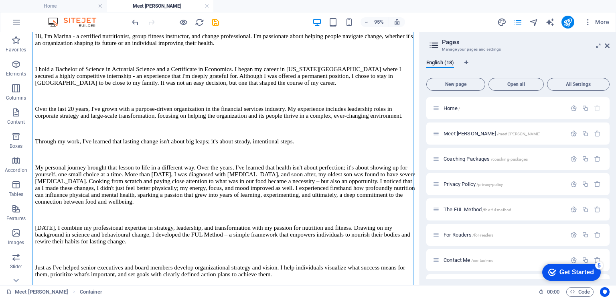
scroll to position [320, 0]
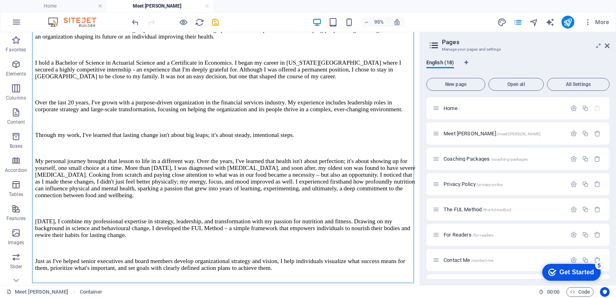
drag, startPoint x: 438, startPoint y: 182, endPoint x: 452, endPoint y: 243, distance: 62.4
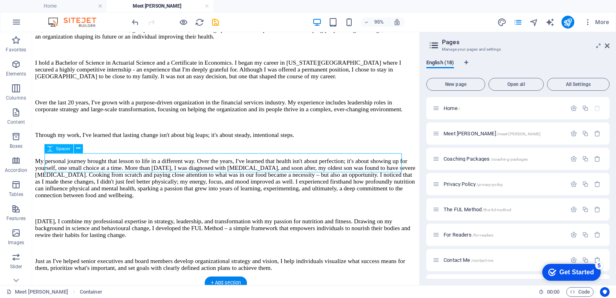
select select "px"
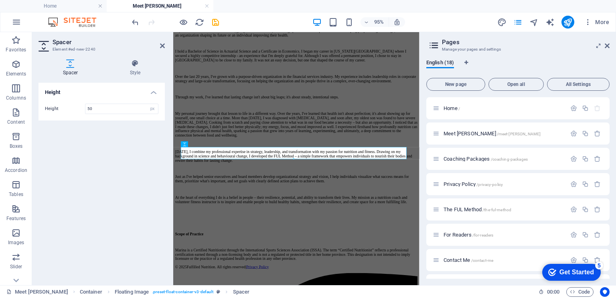
scroll to position [256, 0]
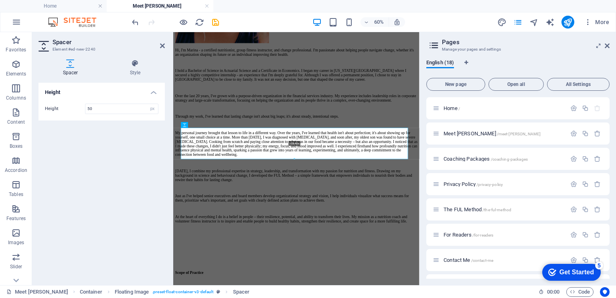
drag, startPoint x: 294, startPoint y: 158, endPoint x: 298, endPoint y: 190, distance: 32.3
click at [298, 190] on div "Drag here to replace the existing content. Press “Ctrl” if you want to create a…" at bounding box center [296, 72] width 246 height 426
type input "128"
click at [442, 297] on div "Hi, I'm Marina - a certified nutritionist, group fitness instructor, and change…" at bounding box center [378, 178] width 404 height 597
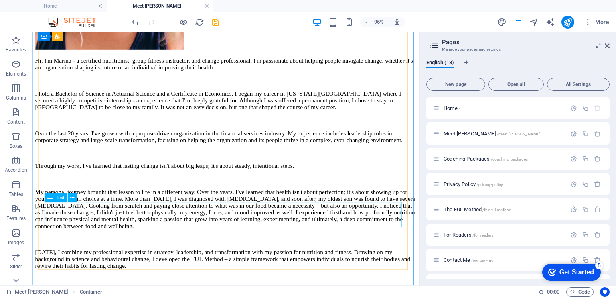
scroll to position [320, 0]
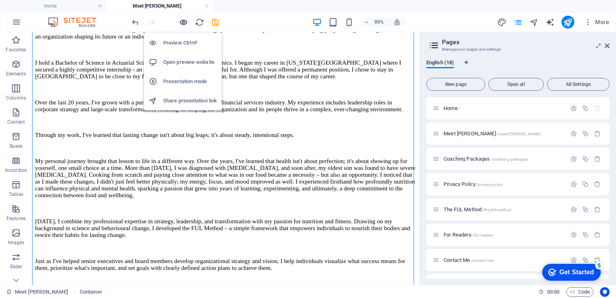
click at [183, 24] on icon "button" at bounding box center [183, 22] width 9 height 9
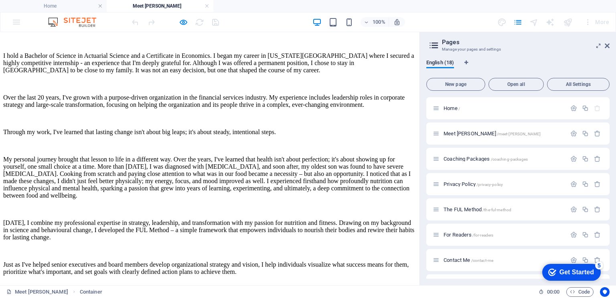
scroll to position [314, 0]
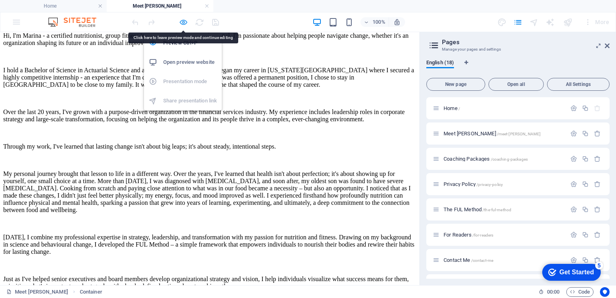
click at [183, 20] on icon "button" at bounding box center [183, 22] width 9 height 9
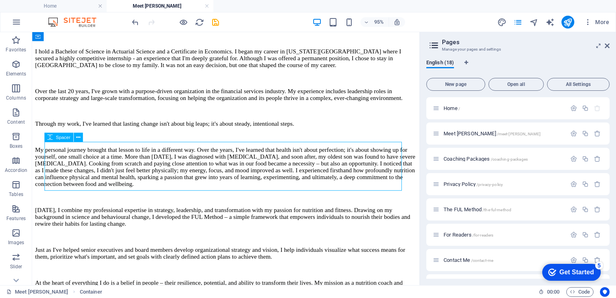
select select "px"
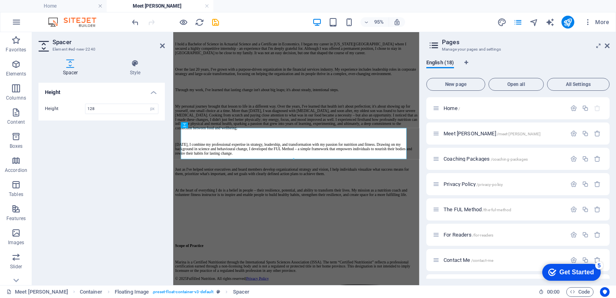
scroll to position [288, 0]
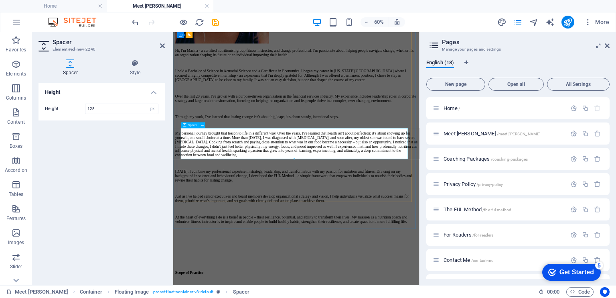
drag, startPoint x: 468, startPoint y: 190, endPoint x: 370, endPoint y: 209, distance: 99.4
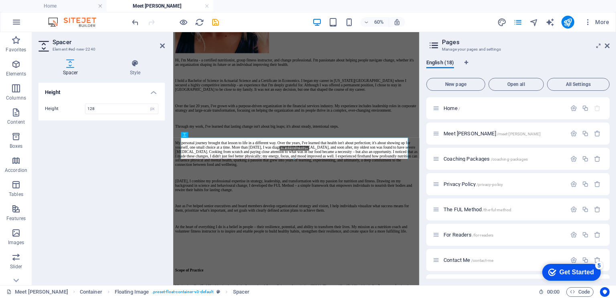
scroll to position [268, 0]
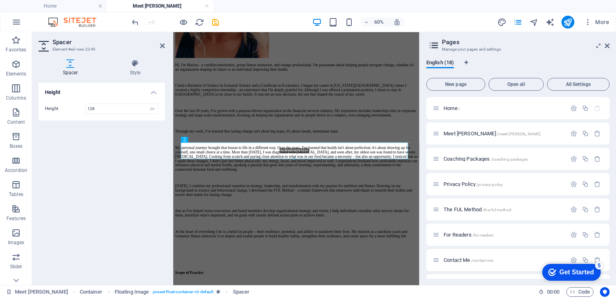
drag, startPoint x: 295, startPoint y: 159, endPoint x: 192, endPoint y: 172, distance: 103.5
click at [289, 136] on div "Container Reference Container Text Container Floating Image Text 66.80000000000…" at bounding box center [296, 79] width 246 height 411
type input "66"
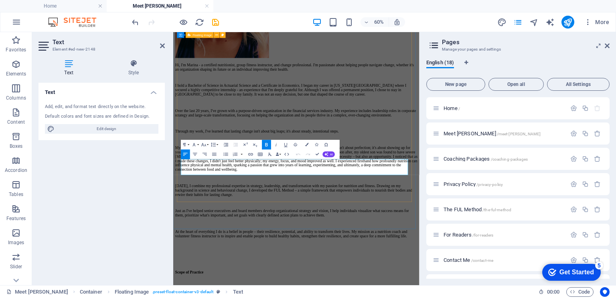
drag, startPoint x: 208, startPoint y: 256, endPoint x: 184, endPoint y: 256, distance: 24.1
click at [184, 256] on div "Hi, I'm Marina - a certified nutritionist, group fitness instructor, and change…" at bounding box center [378, 191] width 404 height 572
click at [343, 297] on div "Hi, I'm Marina - a certified nutritionist, group fitness instructor, and change…" at bounding box center [378, 191] width 404 height 572
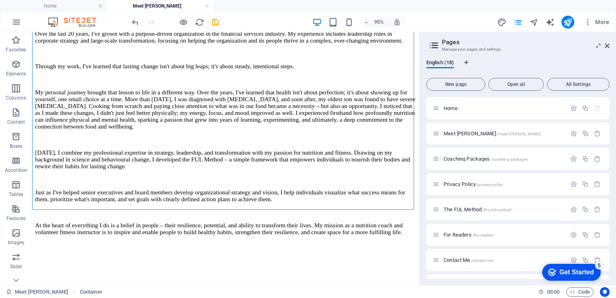
scroll to position [418, 0]
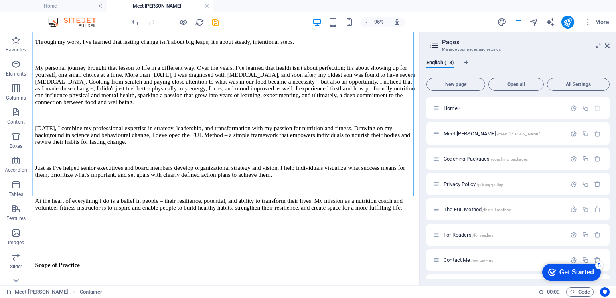
drag, startPoint x: 436, startPoint y: 182, endPoint x: 451, endPoint y: 262, distance: 80.9
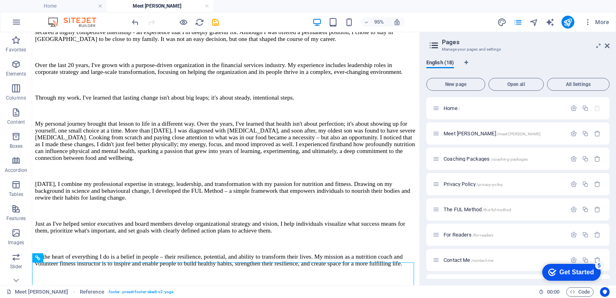
scroll to position [347, 0]
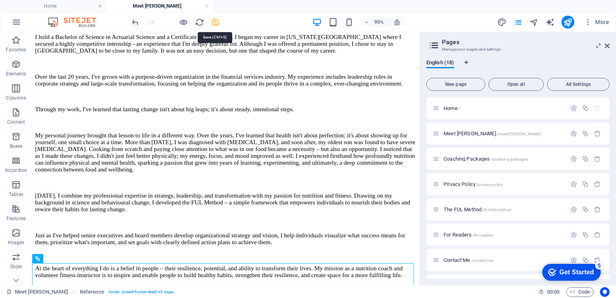
click at [215, 21] on icon "save" at bounding box center [215, 22] width 9 height 9
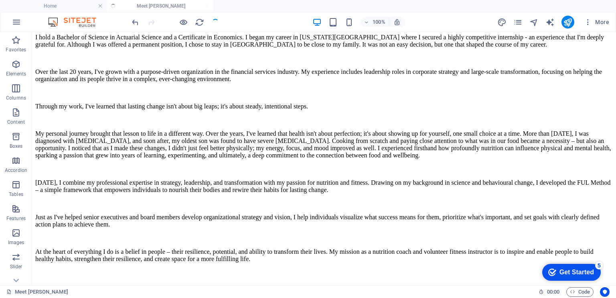
scroll to position [307, 0]
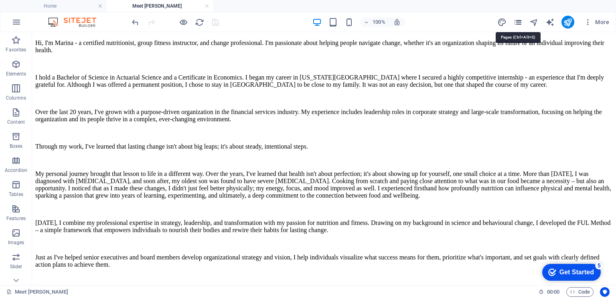
click at [521, 24] on icon "pages" at bounding box center [517, 22] width 9 height 9
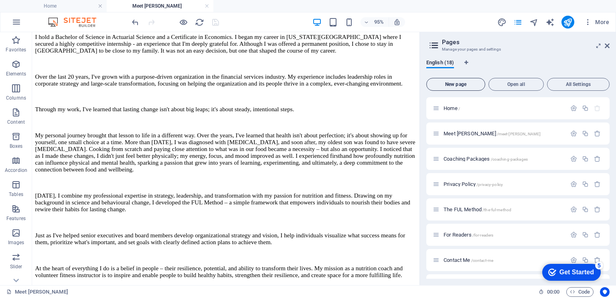
click at [463, 83] on span "New page" at bounding box center [456, 84] width 52 height 5
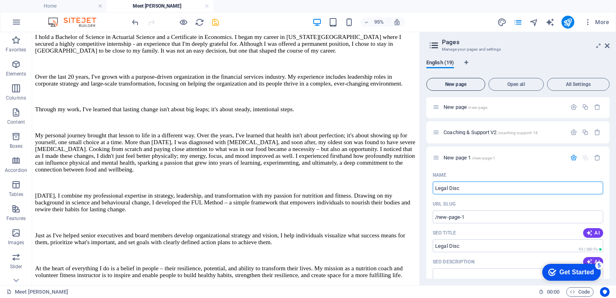
type input "Legal Discl"
type input "/legal-disc"
type input "Legal Disclaimer"
type input "/legal-disclaimer"
type input "Legal Disclaimer"
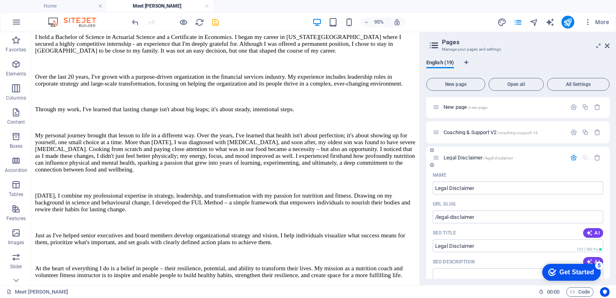
click at [495, 157] on span "/legal-disclaimer" at bounding box center [497, 158] width 29 height 4
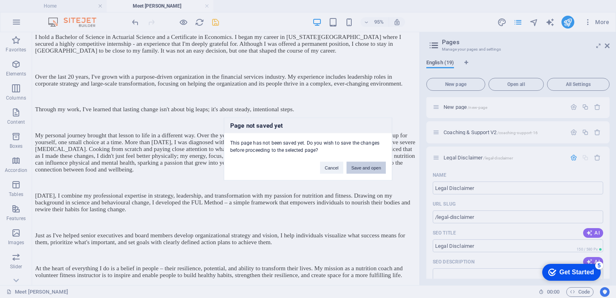
click at [373, 169] on button "Save and open" at bounding box center [366, 168] width 39 height 12
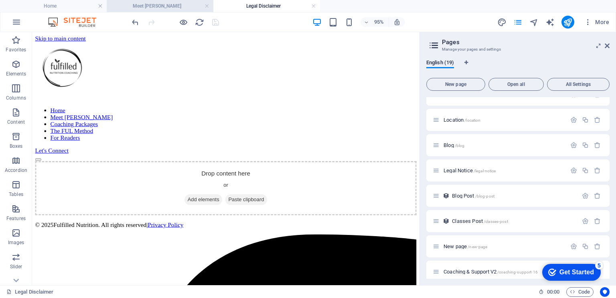
scroll to position [0, 0]
click at [166, 9] on h4 "Meet [PERSON_NAME]" at bounding box center [160, 6] width 107 height 9
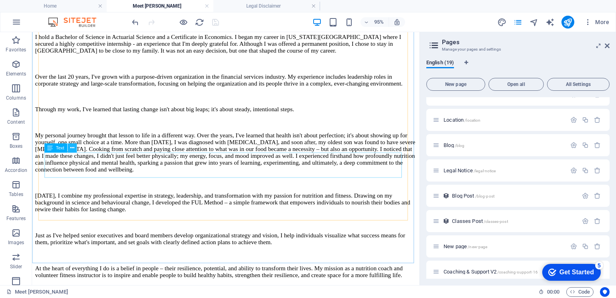
click at [72, 150] on icon at bounding box center [72, 148] width 4 height 8
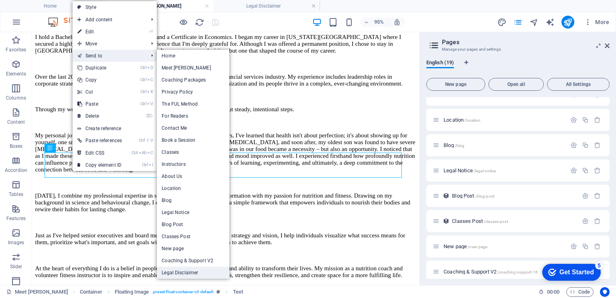
click at [188, 272] on link "Legal Disclaimer" at bounding box center [193, 272] width 73 height 12
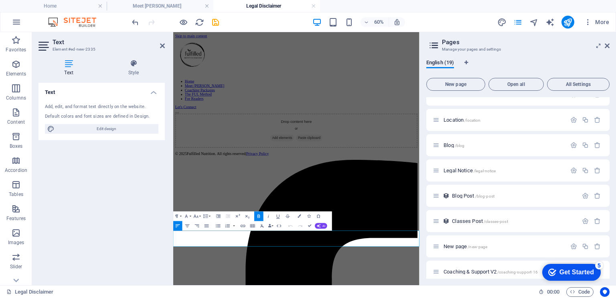
scroll to position [0, 0]
click at [477, 225] on div "Drop content here or Add elements Paste clipboard" at bounding box center [378, 196] width 404 height 57
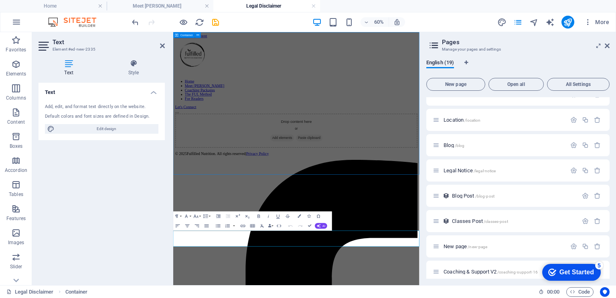
scroll to position [91, 0]
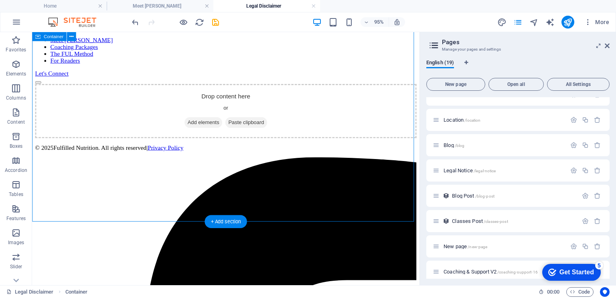
click at [372, 144] on div "Drop content here or Add elements Paste clipboard" at bounding box center [236, 115] width 402 height 57
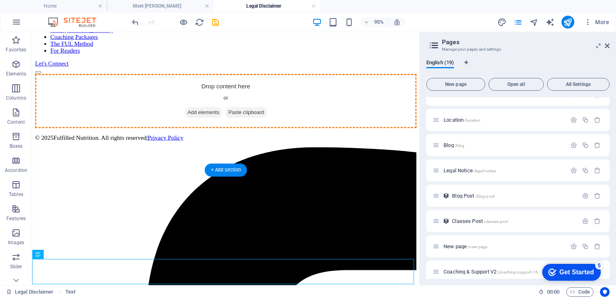
drag, startPoint x: 78, startPoint y: 287, endPoint x: 141, endPoint y: 124, distance: 174.4
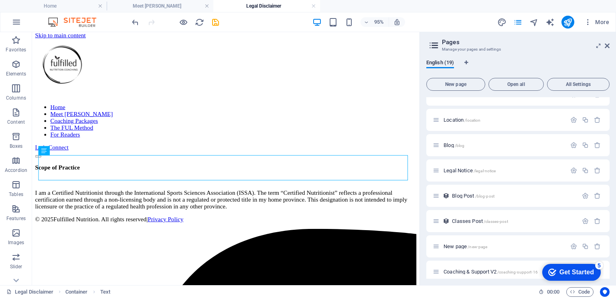
scroll to position [0, 0]
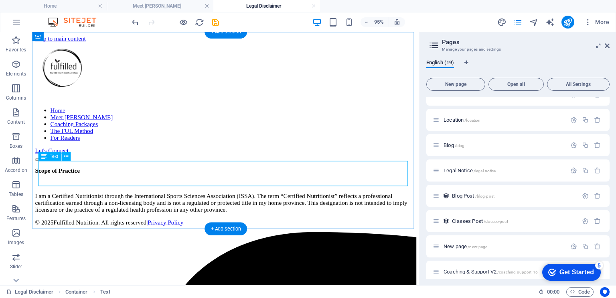
click at [84, 174] on div "Scope of Practice I am a Certified Nutritionist through the International Sport…" at bounding box center [236, 198] width 402 height 48
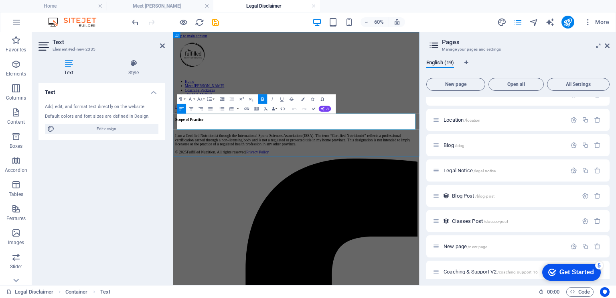
click at [231, 174] on p "Scope of Practice" at bounding box center [378, 177] width 404 height 7
click at [241, 215] on div "Scope of Practice Disclaimer I am a Certified Nutritionist through the Internat…" at bounding box center [378, 198] width 404 height 48
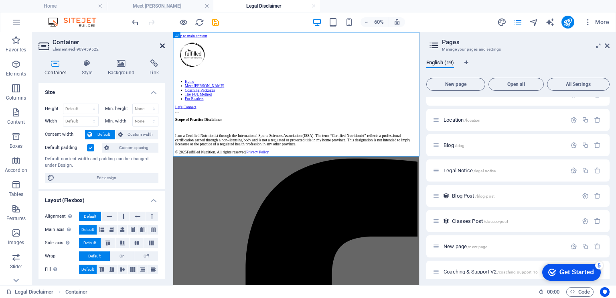
click at [163, 47] on icon at bounding box center [162, 46] width 5 height 6
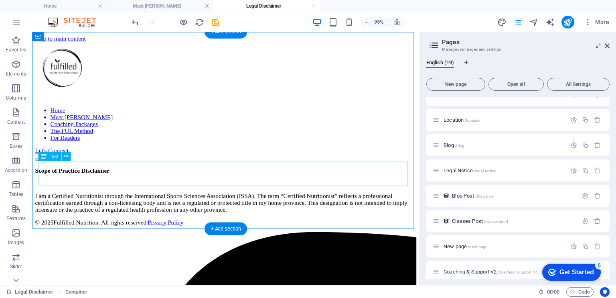
click at [118, 174] on div "Scope of Practice Disclaimer I am a Certified Nutritionist through the Internat…" at bounding box center [236, 198] width 402 height 48
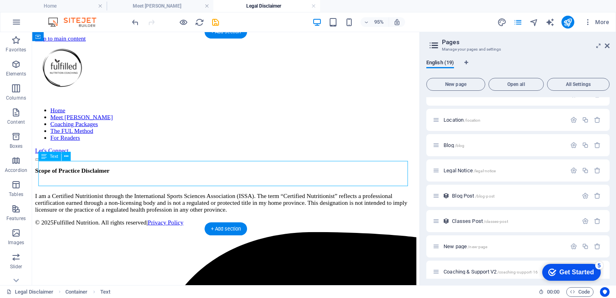
click at [118, 174] on div "Scope of Practice Disclaimer I am a Certified Nutritionist through the Internat…" at bounding box center [236, 198] width 402 height 48
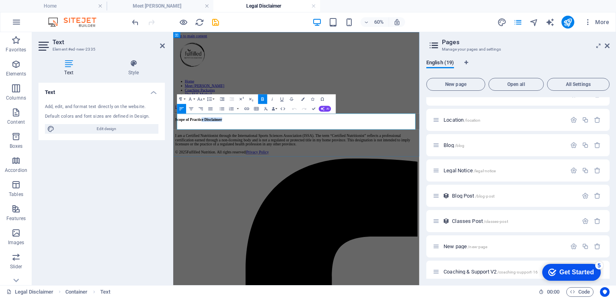
drag, startPoint x: 253, startPoint y: 170, endPoint x: 218, endPoint y: 172, distance: 35.4
click at [218, 174] on p "Scope of Practice Disclaimer" at bounding box center [378, 177] width 404 height 7
click at [235, 206] on div "Scope of Practice I am a Certified Nutritionist through the International Sport…" at bounding box center [378, 198] width 404 height 48
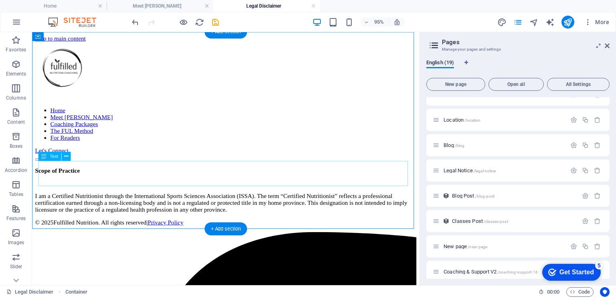
click at [127, 181] on div "Scope of Practice I am a Certified Nutritionist through the International Sport…" at bounding box center [236, 198] width 402 height 48
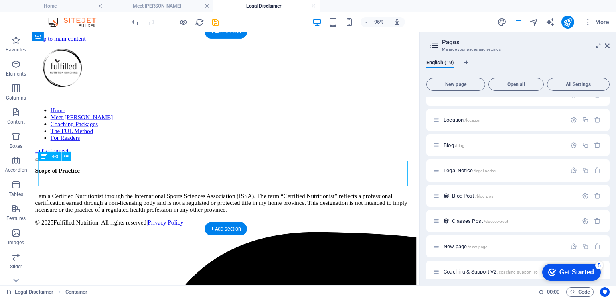
click at [127, 181] on div "Scope of Practice I am a Certified Nutritionist through the International Sport…" at bounding box center [236, 198] width 402 height 48
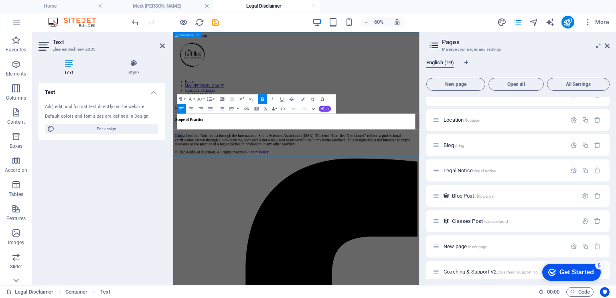
drag, startPoint x: 191, startPoint y: 179, endPoint x: 175, endPoint y: 180, distance: 16.1
click at [176, 180] on div "Scope of Practice I am a Certified Nutritionist through the International Sport…" at bounding box center [378, 198] width 404 height 48
click at [360, 201] on p "Marina is a Certified Nutritionist through the International Sports Sciences As…" at bounding box center [378, 211] width 404 height 21
click at [381, 222] on div "Scope of Practice Marina is a Certified Nutritionist through the International …" at bounding box center [378, 198] width 404 height 48
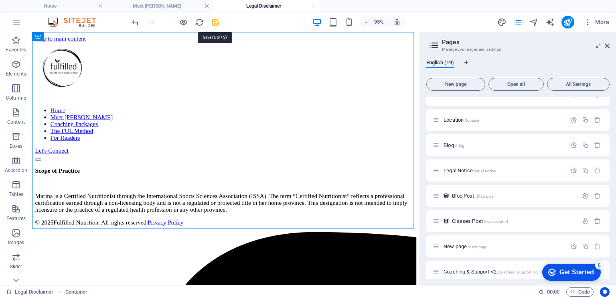
click at [217, 23] on icon "save" at bounding box center [215, 22] width 9 height 9
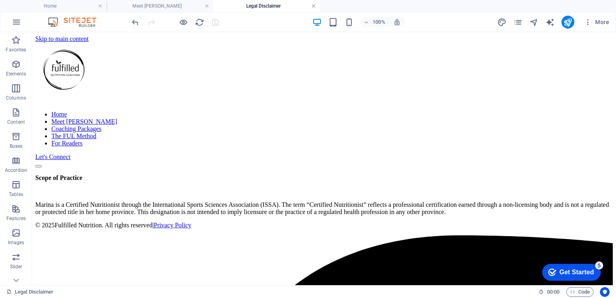
click at [315, 5] on link at bounding box center [313, 6] width 5 height 8
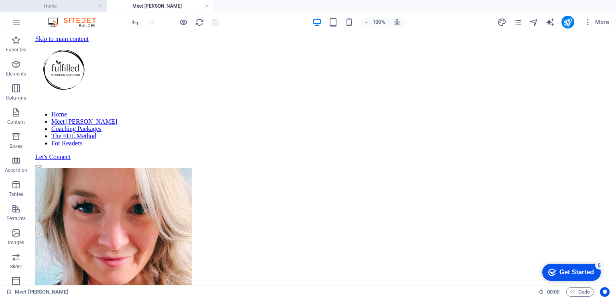
click at [71, 9] on h4 "Home" at bounding box center [53, 6] width 107 height 9
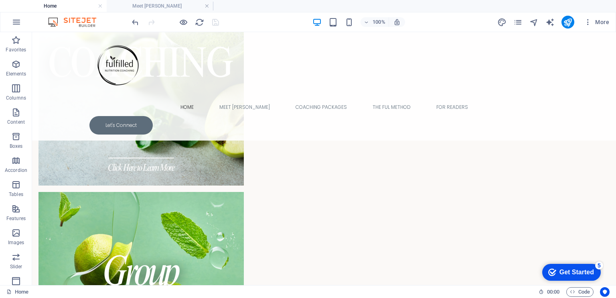
scroll to position [1324, 0]
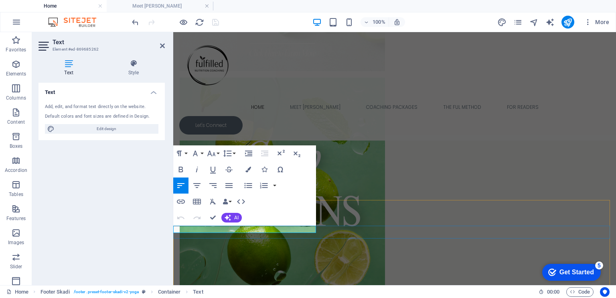
drag, startPoint x: 278, startPoint y: 231, endPoint x: 311, endPoint y: 228, distance: 33.8
copy link "Privacy Policy"
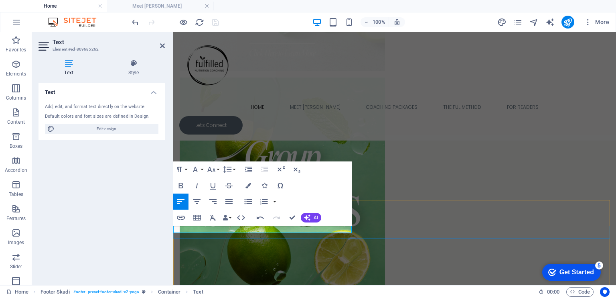
drag, startPoint x: 279, startPoint y: 228, endPoint x: 309, endPoint y: 227, distance: 30.5
click at [182, 215] on icon "button" at bounding box center [181, 217] width 8 height 4
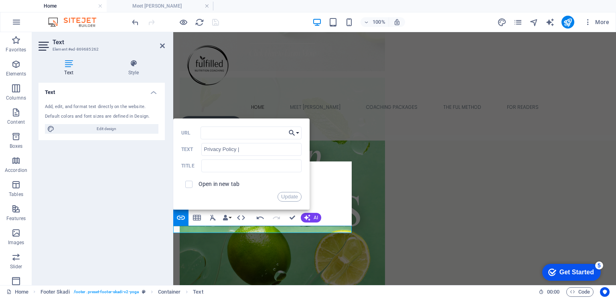
click at [298, 133] on button "Choose Link" at bounding box center [293, 132] width 15 height 13
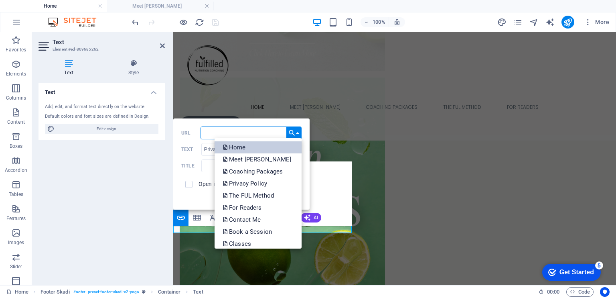
click at [250, 151] on link "Home" at bounding box center [258, 147] width 87 height 12
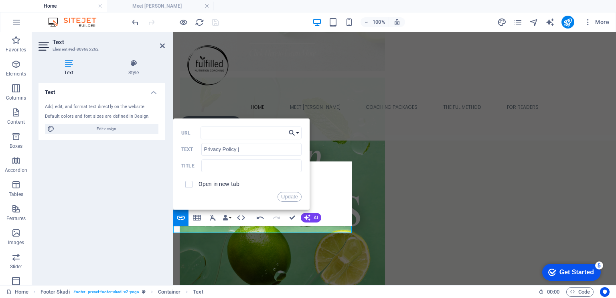
click at [298, 134] on button "Choose Link" at bounding box center [293, 132] width 15 height 13
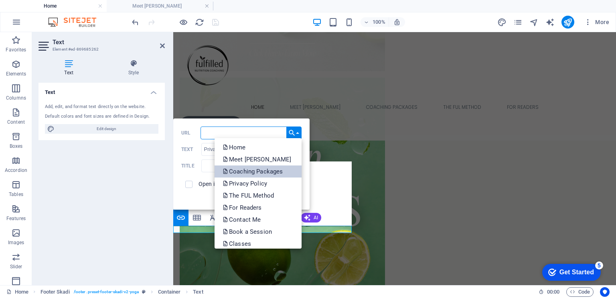
click at [266, 166] on p "Coaching Packages" at bounding box center [254, 171] width 62 height 12
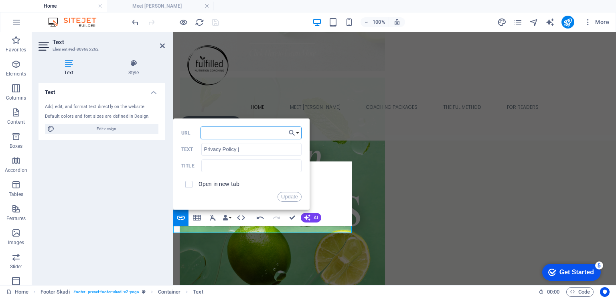
drag, startPoint x: 225, startPoint y: 132, endPoint x: 205, endPoint y: 132, distance: 19.3
click at [205, 132] on input "URL" at bounding box center [251, 132] width 101 height 13
drag, startPoint x: 218, startPoint y: 134, endPoint x: 248, endPoint y: 132, distance: 30.5
click at [248, 132] on input "/legal-packages" at bounding box center [251, 132] width 101 height 13
type input "/legal-disclaimer"
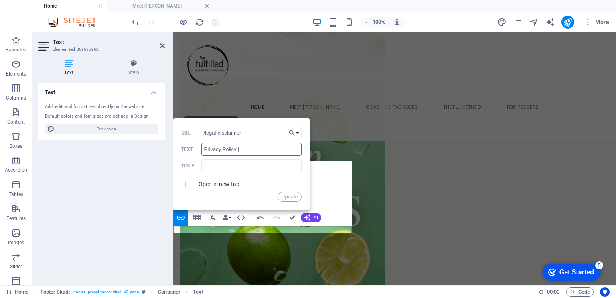
drag, startPoint x: 236, startPoint y: 149, endPoint x: 192, endPoint y: 147, distance: 43.8
click at [192, 147] on div "Privacy Policy | Text" at bounding box center [241, 149] width 120 height 13
type input "Legal Disclaimer |"
click at [188, 183] on input "checkbox" at bounding box center [187, 182] width 7 height 7
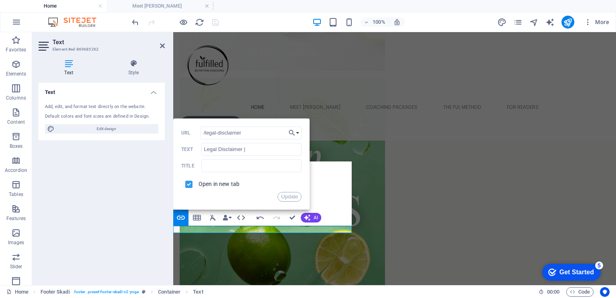
checkbox input "false"
click at [290, 195] on button "Update" at bounding box center [290, 197] width 24 height 10
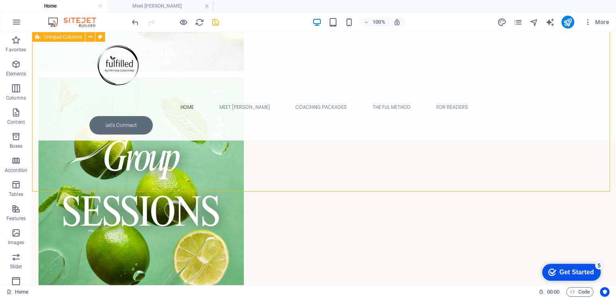
scroll to position [1324, 0]
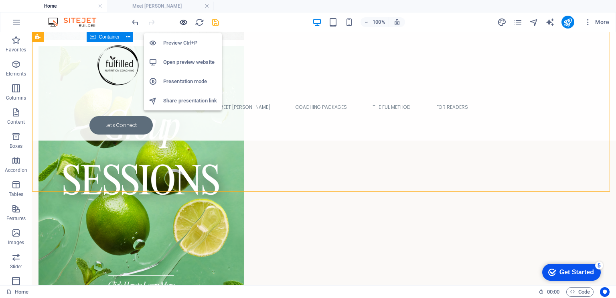
click at [183, 21] on icon "button" at bounding box center [183, 22] width 9 height 9
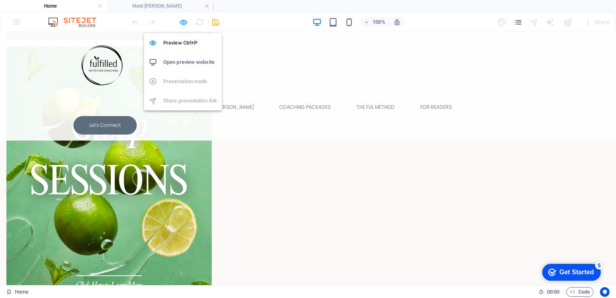
scroll to position [1323, 0]
click at [184, 23] on icon "button" at bounding box center [183, 22] width 9 height 9
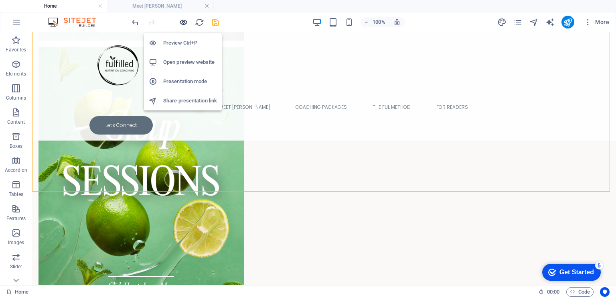
scroll to position [1324, 0]
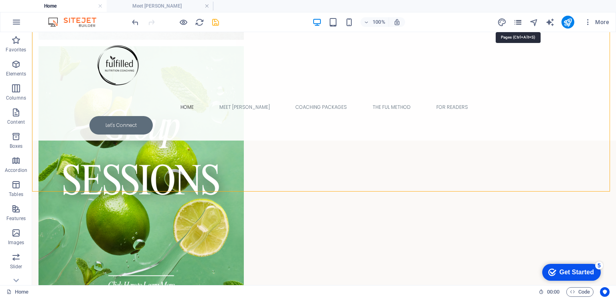
click at [519, 24] on icon "pages" at bounding box center [517, 22] width 9 height 9
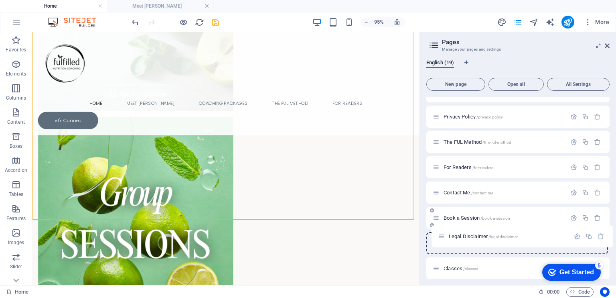
scroll to position [69, 0]
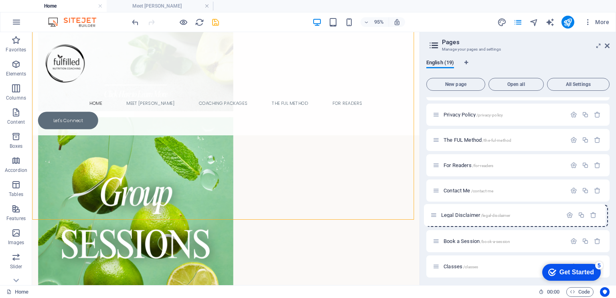
drag, startPoint x: 436, startPoint y: 264, endPoint x: 433, endPoint y: 206, distance: 57.5
click at [433, 206] on div "Home / Meet Marina /meet-marina Coaching Packages /coaching-packages Privacy Po…" at bounding box center [517, 266] width 183 height 477
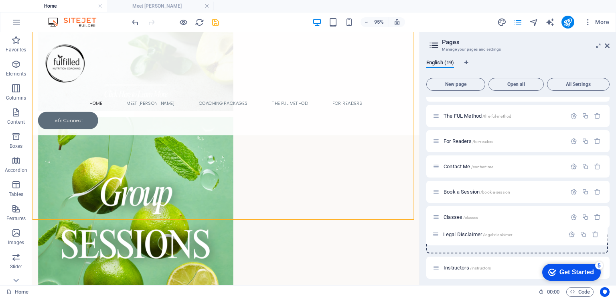
scroll to position [95, 0]
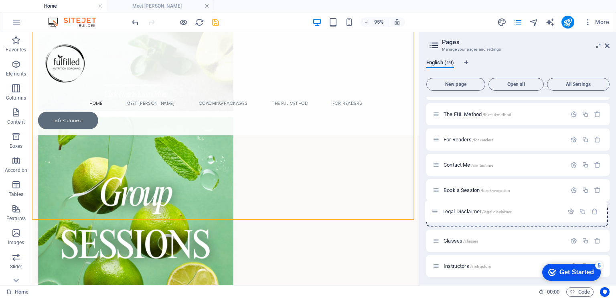
click at [434, 217] on div "Home / Meet Marina /meet-marina Coaching Packages /coaching-packages Privacy Po…" at bounding box center [517, 240] width 183 height 477
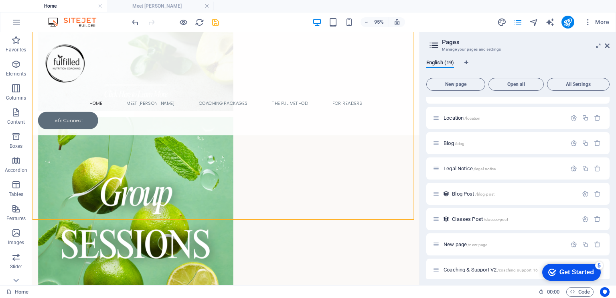
scroll to position [298, 0]
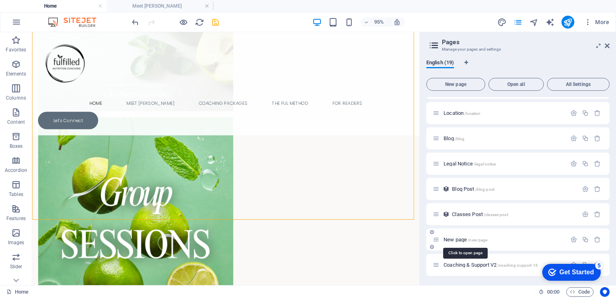
click at [465, 239] on span "New page /new-page" at bounding box center [466, 239] width 44 height 6
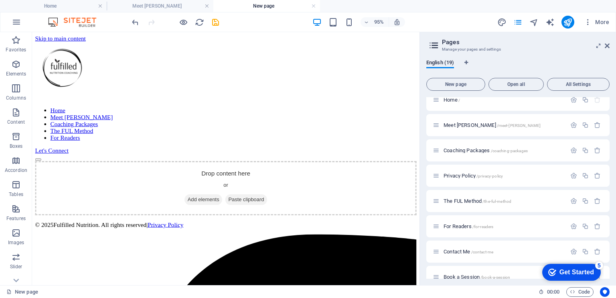
scroll to position [0, 0]
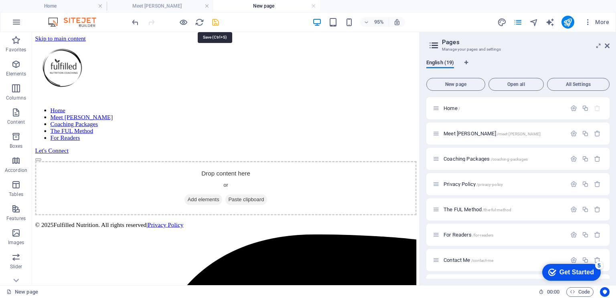
click at [219, 21] on icon "save" at bounding box center [215, 22] width 9 height 9
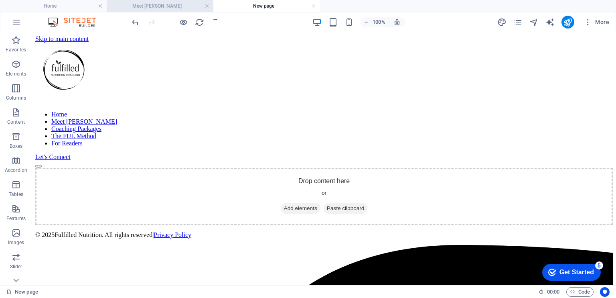
click at [170, 4] on h4 "Meet [PERSON_NAME]" at bounding box center [160, 6] width 107 height 9
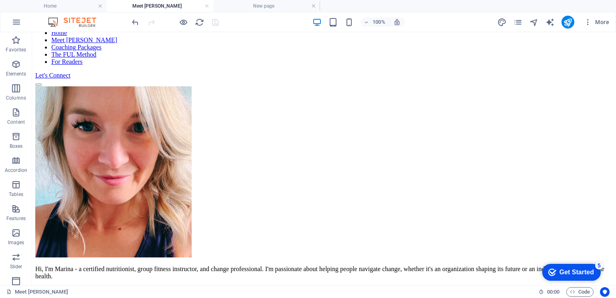
scroll to position [80, 0]
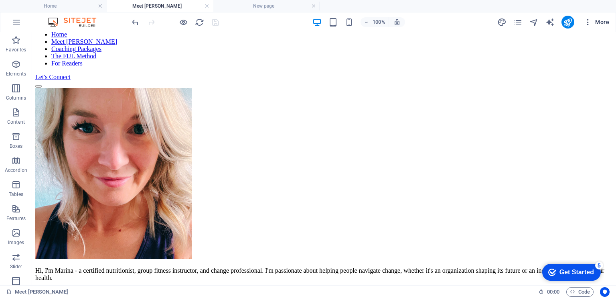
click at [587, 21] on icon "button" at bounding box center [588, 22] width 8 height 8
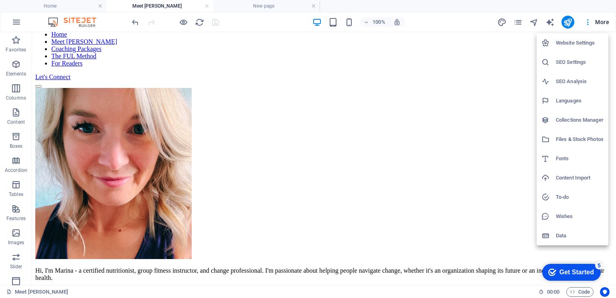
click at [569, 138] on h6 "Files & Stock Photos" at bounding box center [580, 139] width 48 height 10
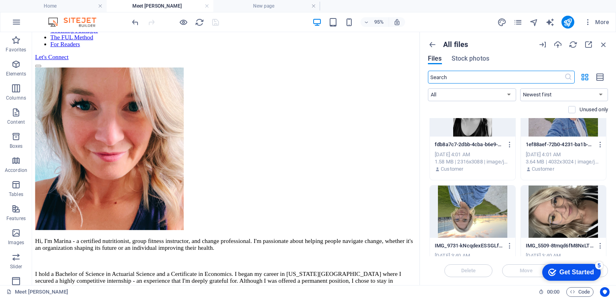
scroll to position [655, 0]
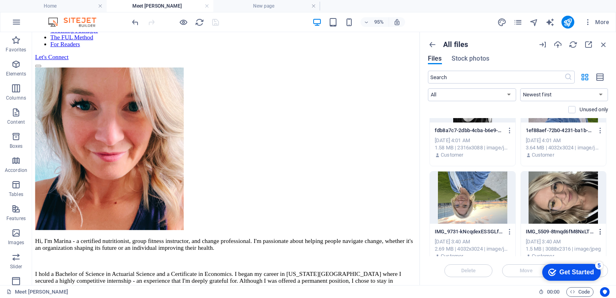
click at [598, 230] on icon "button" at bounding box center [601, 231] width 8 height 7
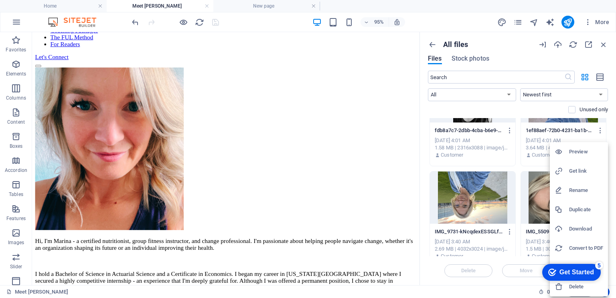
click at [544, 199] on div at bounding box center [308, 149] width 616 height 298
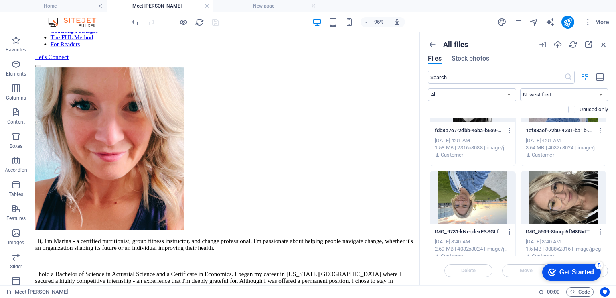
click at [544, 199] on div at bounding box center [563, 197] width 85 height 52
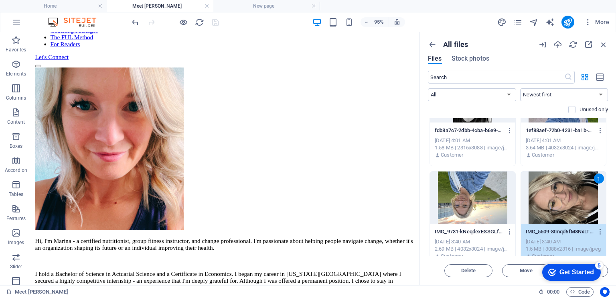
click at [544, 199] on div "1" at bounding box center [563, 197] width 85 height 52
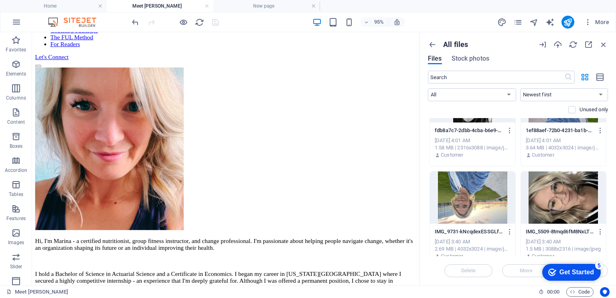
click at [544, 199] on div at bounding box center [563, 197] width 85 height 52
click at [607, 182] on div "All files Files Stock photos ​ All Images Documents Audio Video Vector Other Ne…" at bounding box center [518, 158] width 196 height 253
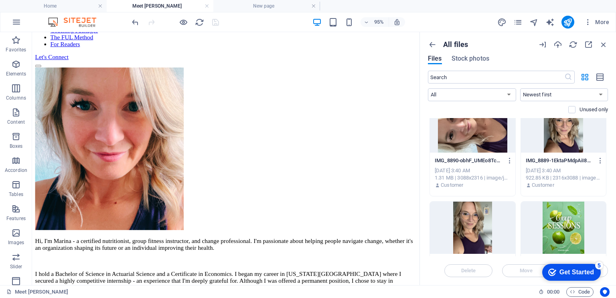
scroll to position [1130, 0]
click at [476, 227] on div at bounding box center [472, 227] width 85 height 52
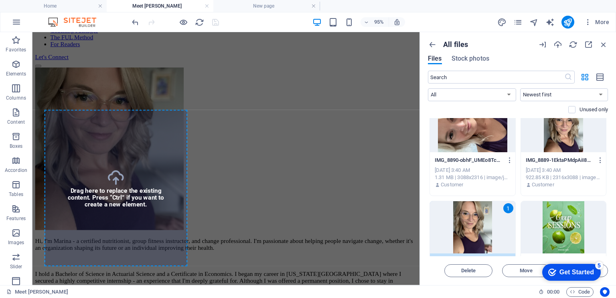
select select "px"
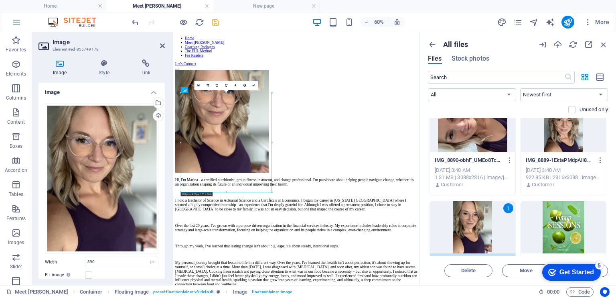
scroll to position [65, 0]
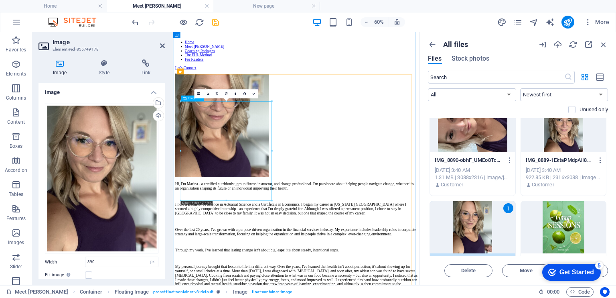
click at [274, 235] on figure at bounding box center [378, 188] width 404 height 172
drag, startPoint x: 274, startPoint y: 223, endPoint x: 274, endPoint y: 260, distance: 37.3
click at [274, 260] on figure at bounding box center [378, 188] width 404 height 172
drag, startPoint x: 274, startPoint y: 260, endPoint x: 274, endPoint y: 280, distance: 19.7
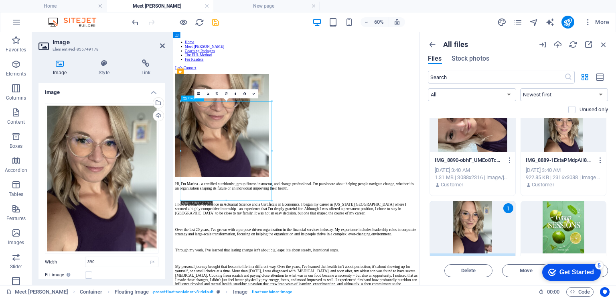
click at [274, 275] on figure at bounding box center [378, 188] width 404 height 172
drag, startPoint x: 274, startPoint y: 280, endPoint x: 228, endPoint y: 134, distance: 153.3
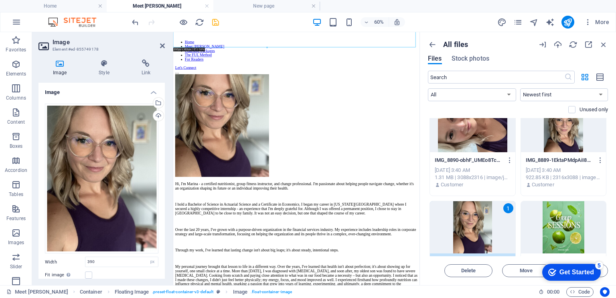
scroll to position [236, 0]
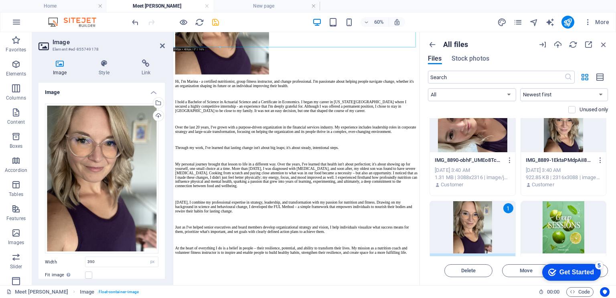
click at [228, 134] on div "Hi, I'm Marina - a certified nutritionist, group fitness instructor, and change…" at bounding box center [378, 280] width 404 height 339
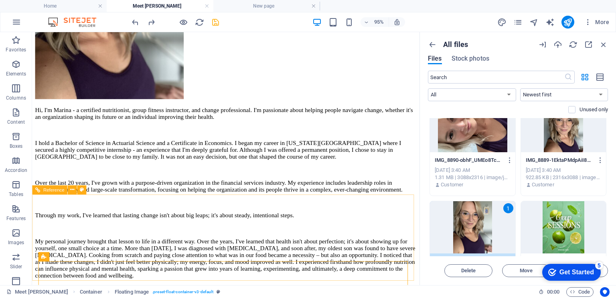
scroll to position [65, 0]
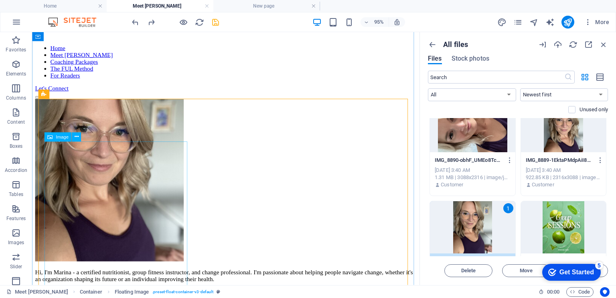
click at [149, 186] on figure at bounding box center [236, 188] width 402 height 172
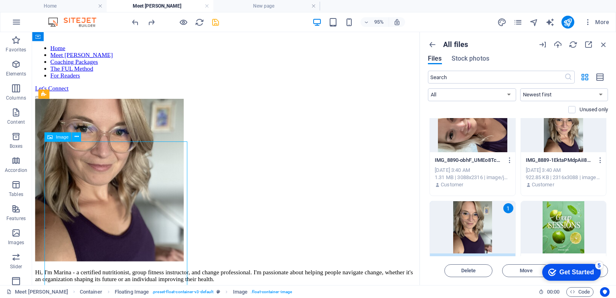
click at [149, 186] on figure at bounding box center [236, 188] width 402 height 172
select select "px"
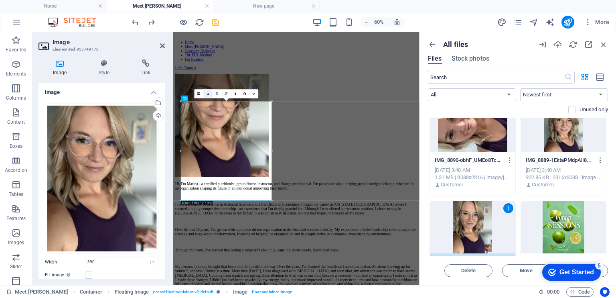
click at [207, 95] on icon at bounding box center [208, 93] width 3 height 3
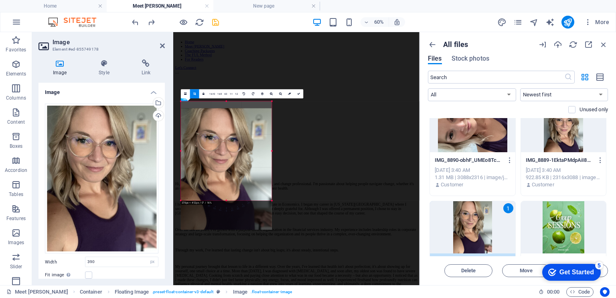
drag, startPoint x: 231, startPoint y: 199, endPoint x: 233, endPoint y: 221, distance: 22.5
click at [233, 221] on div at bounding box center [226, 168] width 91 height 121
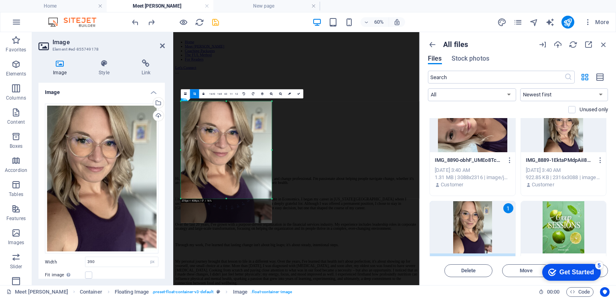
click at [272, 196] on div "180 170 160 150 140 130 120 110 100 90 80 70 60 50 40 30 20 10 0 -10 -20 -30 -4…" at bounding box center [226, 149] width 91 height 97
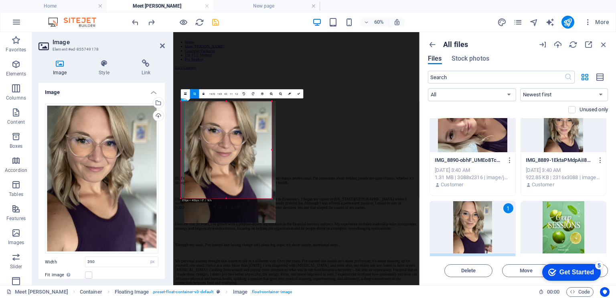
drag, startPoint x: 221, startPoint y: 143, endPoint x: 227, endPoint y: 143, distance: 6.0
click at [227, 143] on div at bounding box center [230, 161] width 91 height 121
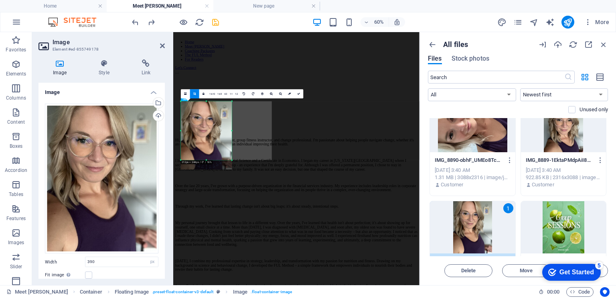
drag, startPoint x: 271, startPoint y: 199, endPoint x: 205, endPoint y: 135, distance: 91.9
click at [205, 135] on div "180 170 160 150 140 130 120 110 100 90 80 70 60 50 40 30 20 10 0 -10 -20 -30 -4…" at bounding box center [206, 130] width 51 height 59
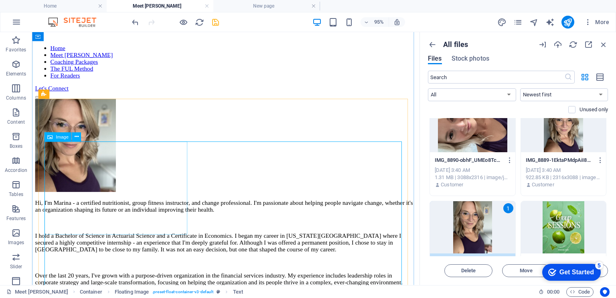
click at [105, 202] on figure at bounding box center [236, 151] width 402 height 99
select select "px"
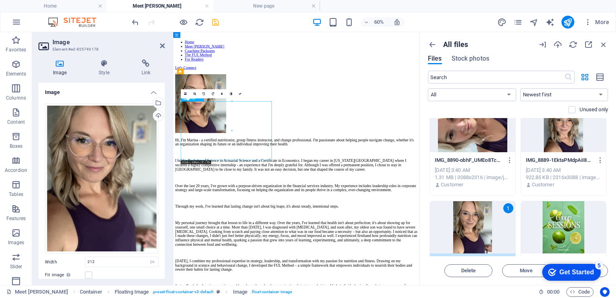
drag, startPoint x: 406, startPoint y: 162, endPoint x: 315, endPoint y: 194, distance: 96.4
click at [315, 194] on figure at bounding box center [378, 151] width 404 height 99
click at [323, 199] on figure at bounding box center [378, 151] width 404 height 99
click at [195, 93] on icon at bounding box center [194, 93] width 3 height 3
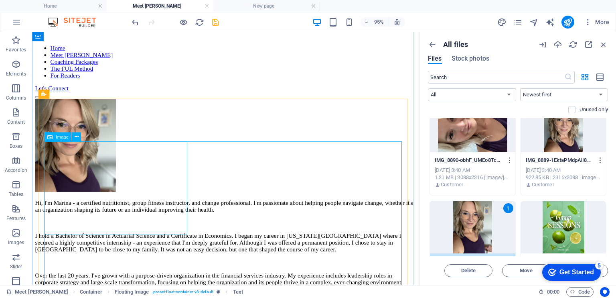
click at [122, 200] on figure at bounding box center [236, 151] width 402 height 99
select select "px"
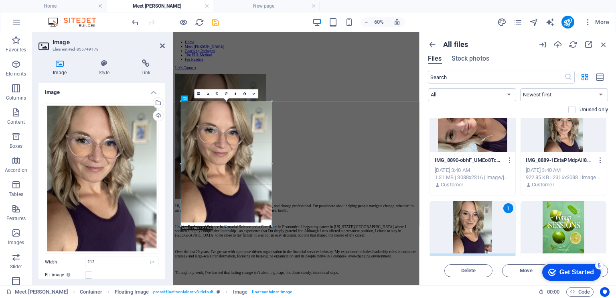
drag, startPoint x: 231, startPoint y: 159, endPoint x: 295, endPoint y: 189, distance: 71.1
type input "377"
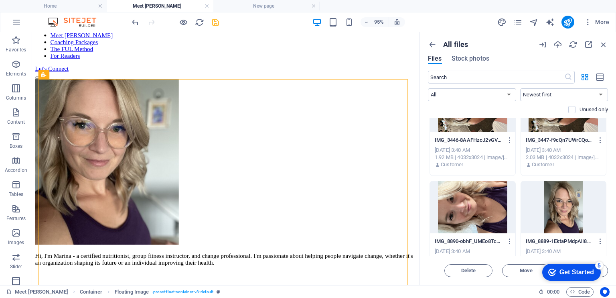
scroll to position [1053, 0]
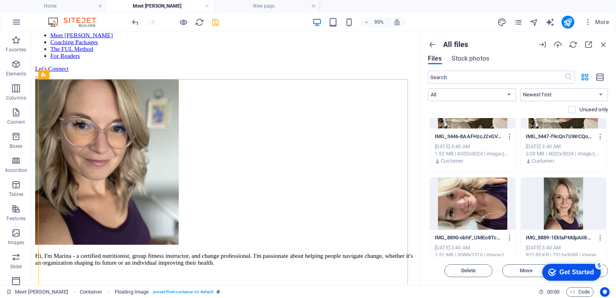
click at [608, 219] on div "Drop files here to upload them instantly c25c3e93-e2ae-44f2-9417-7c97eec0d8c3-v…" at bounding box center [518, 187] width 180 height 138
click at [607, 218] on div "Drop files here to upload them instantly c25c3e93-e2ae-44f2-9417-7c97eec0d8c3-v…" at bounding box center [518, 187] width 180 height 138
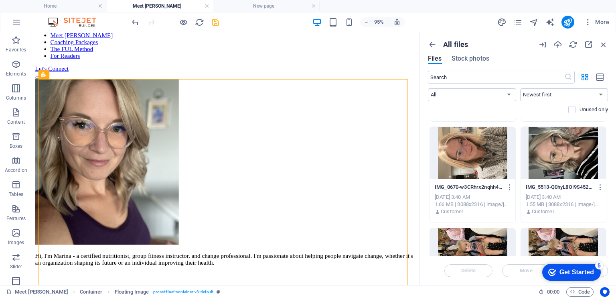
scroll to position [880, 0]
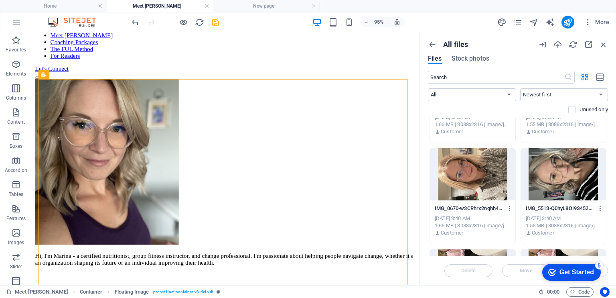
click at [607, 203] on div "Drop files here to upload them instantly c25c3e93-e2ae-44f2-9417-7c97eec0d8c3-v…" at bounding box center [518, 187] width 180 height 138
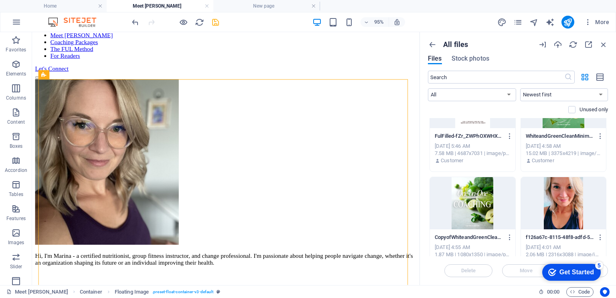
scroll to position [447, 0]
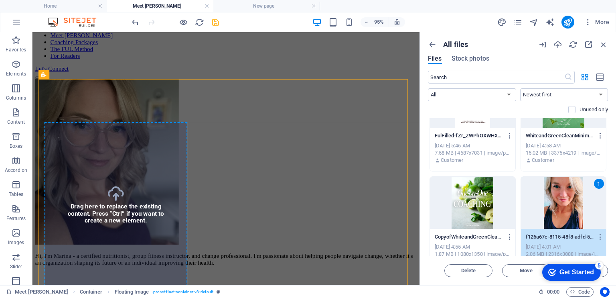
select select "px"
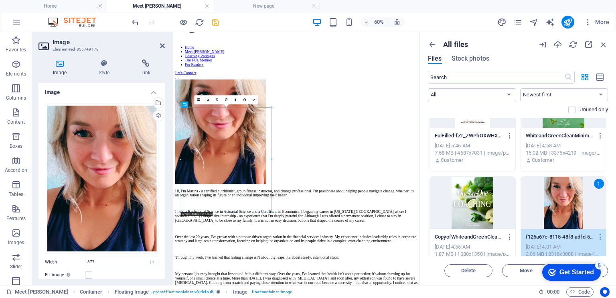
scroll to position [53, 0]
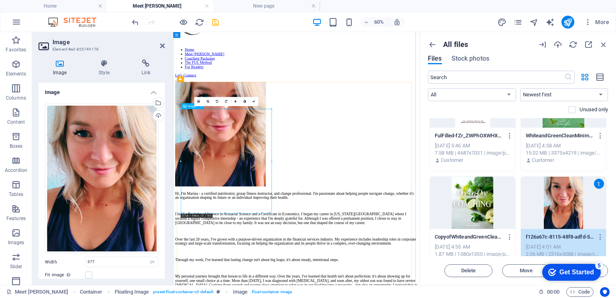
click at [298, 247] on figure at bounding box center [378, 203] width 404 height 176
drag, startPoint x: 288, startPoint y: 266, endPoint x: 288, endPoint y: 286, distance: 19.3
click at [288, 286] on figure at bounding box center [378, 203] width 404 height 176
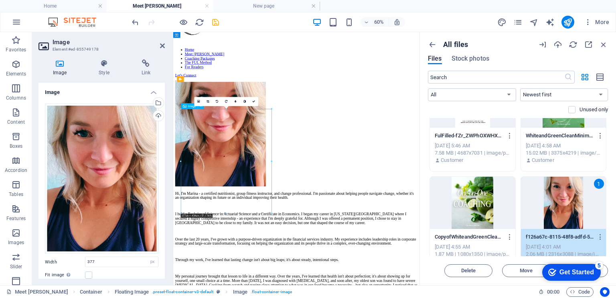
drag, startPoint x: 288, startPoint y: 286, endPoint x: 289, endPoint y: 301, distance: 15.3
click at [289, 291] on figure at bounding box center [378, 203] width 404 height 176
click at [207, 100] on icon at bounding box center [208, 101] width 3 height 3
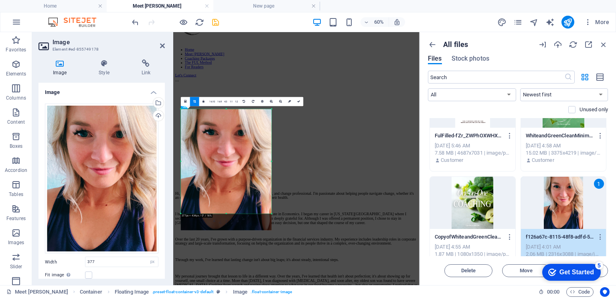
drag, startPoint x: 235, startPoint y: 159, endPoint x: 237, endPoint y: 168, distance: 9.4
click at [237, 168] on div at bounding box center [226, 169] width 91 height 121
drag, startPoint x: 272, startPoint y: 213, endPoint x: 272, endPoint y: 204, distance: 8.8
click at [272, 204] on div "180 170 160 150 140 130 120 110 100 90 80 70 60 50 40 30 20 10 0 -10 -20 -30 -4…" at bounding box center [226, 158] width 91 height 99
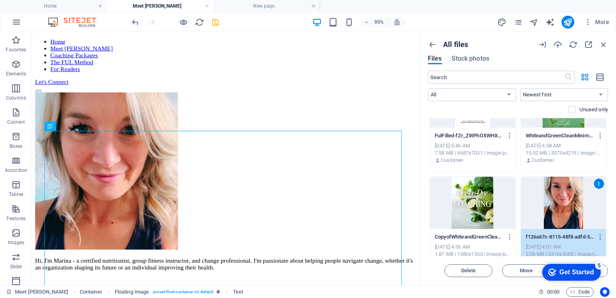
scroll to position [72, 0]
click at [139, 198] on figure at bounding box center [236, 178] width 402 height 167
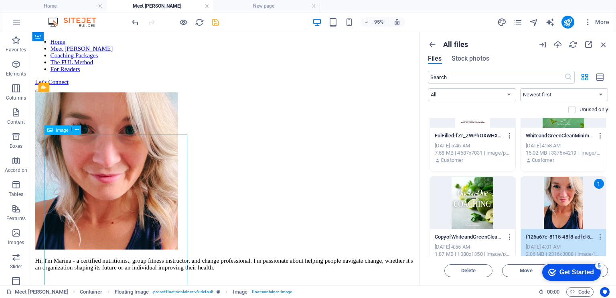
click at [139, 198] on figure at bounding box center [236, 178] width 402 height 167
select select "px"
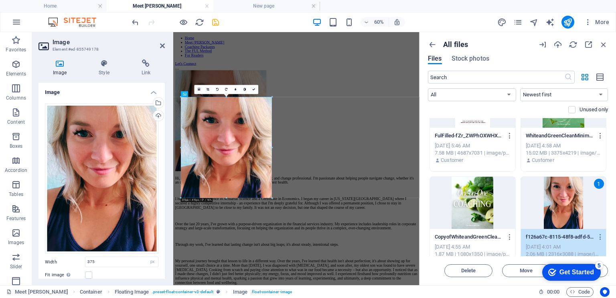
drag, startPoint x: 271, startPoint y: 196, endPoint x: 274, endPoint y: 199, distance: 4.3
type input "377"
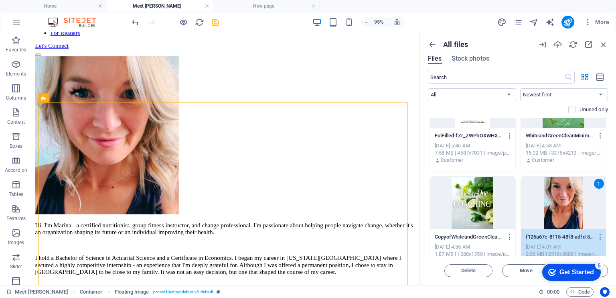
scroll to position [0, 0]
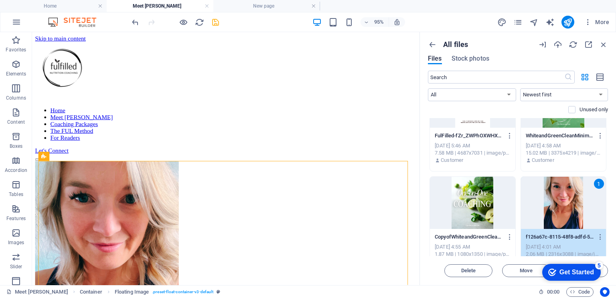
drag, startPoint x: 436, startPoint y: 107, endPoint x: 459, endPoint y: 91, distance: 28.2
click at [214, 24] on icon "save" at bounding box center [215, 22] width 9 height 9
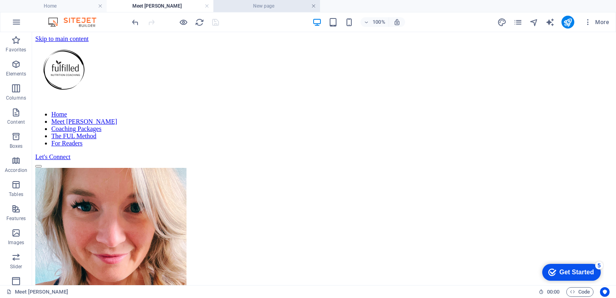
click at [315, 6] on link at bounding box center [313, 6] width 5 height 8
click at [174, 5] on h4 "Meet [PERSON_NAME]" at bounding box center [160, 6] width 107 height 9
click at [205, 6] on link at bounding box center [207, 6] width 5 height 8
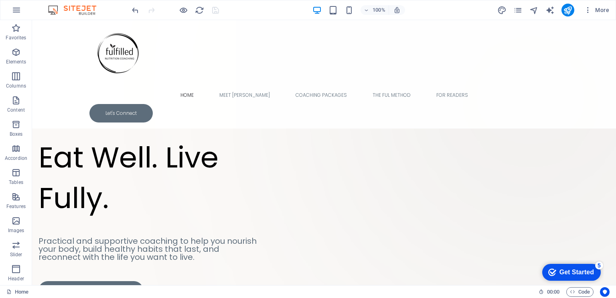
scroll to position [1265, 0]
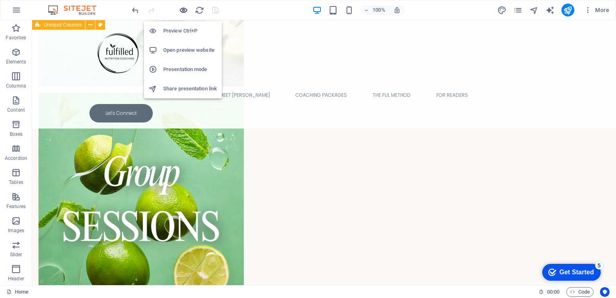
click at [181, 9] on icon "button" at bounding box center [183, 10] width 9 height 9
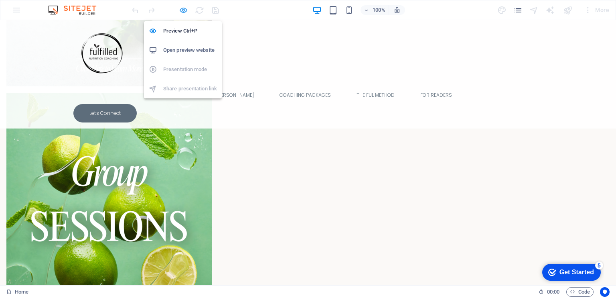
scroll to position [1264, 0]
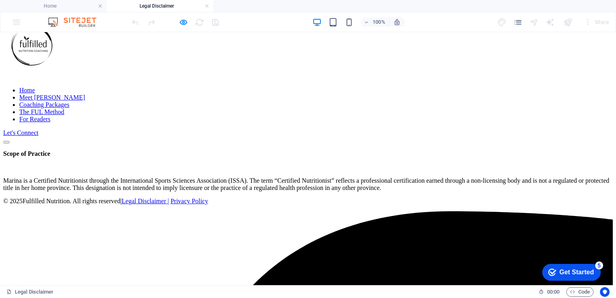
scroll to position [0, 0]
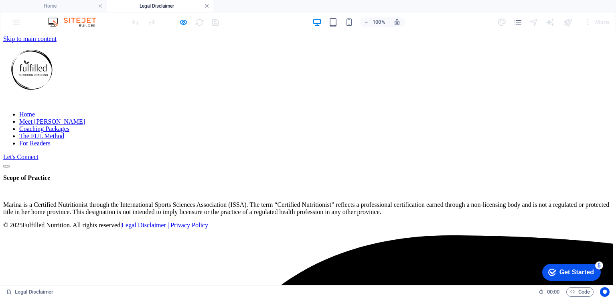
click at [205, 5] on link at bounding box center [207, 6] width 5 height 8
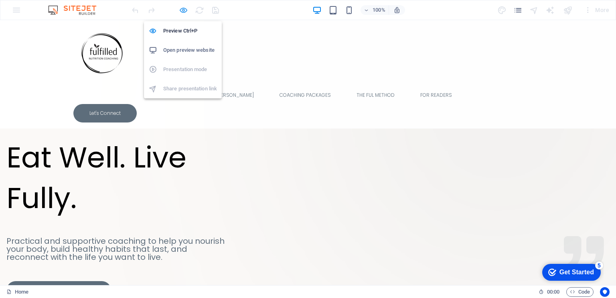
click at [181, 9] on icon "button" at bounding box center [183, 10] width 9 height 9
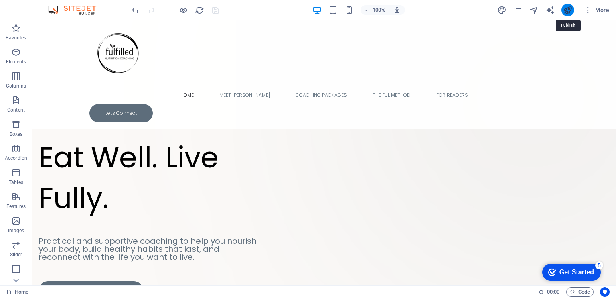
click at [570, 8] on icon "publish" at bounding box center [567, 10] width 9 height 9
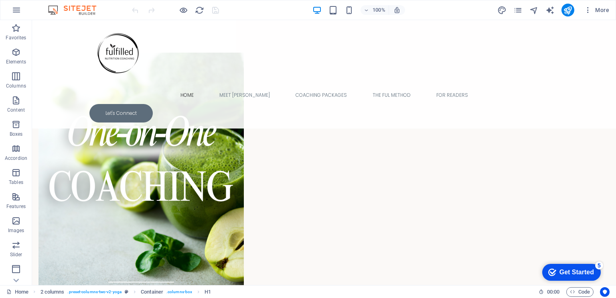
scroll to position [1048, 0]
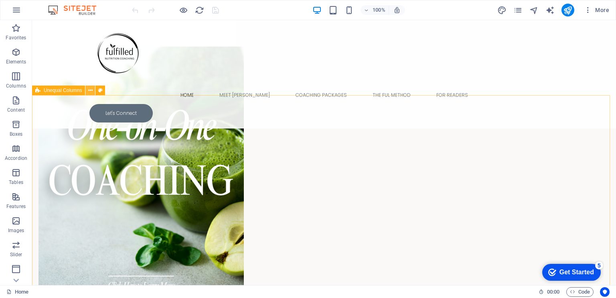
click at [93, 92] on button at bounding box center [90, 90] width 10 height 10
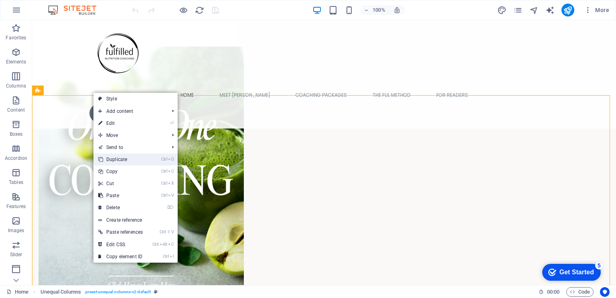
click at [127, 158] on link "Ctrl D Duplicate" at bounding box center [120, 159] width 54 height 12
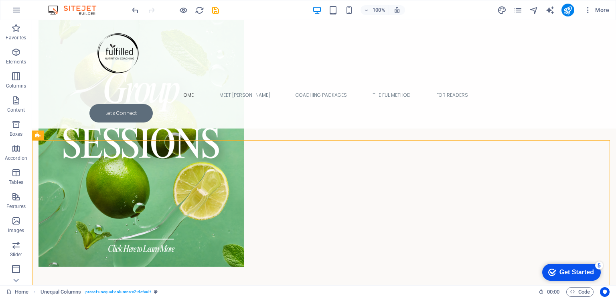
scroll to position [1341, 0]
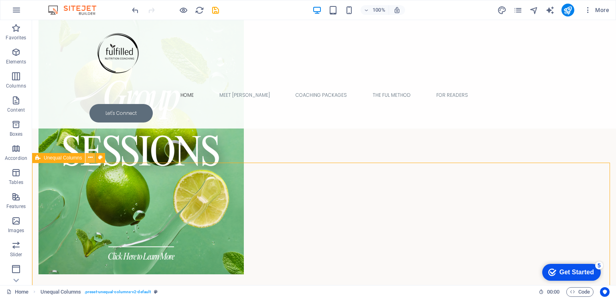
click at [90, 156] on icon at bounding box center [90, 157] width 4 height 8
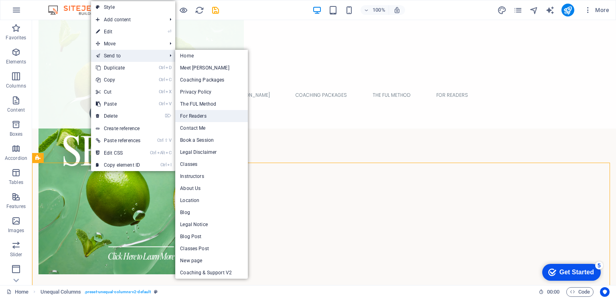
click at [199, 114] on link "For Readers" at bounding box center [211, 116] width 73 height 12
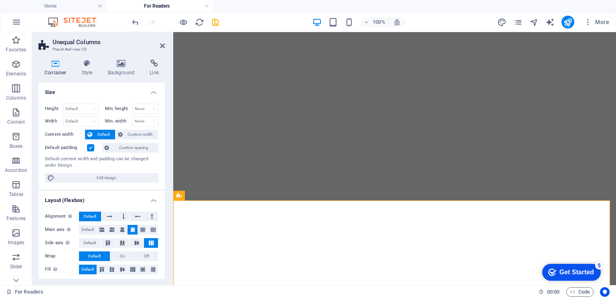
scroll to position [645, 0]
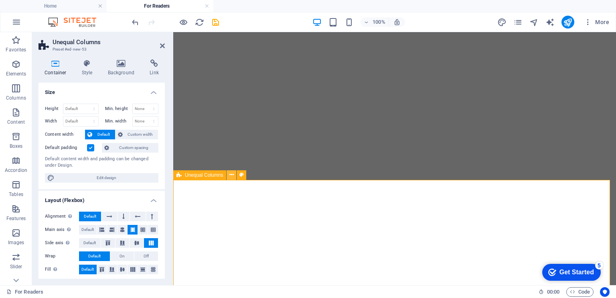
click at [231, 176] on icon at bounding box center [231, 174] width 4 height 8
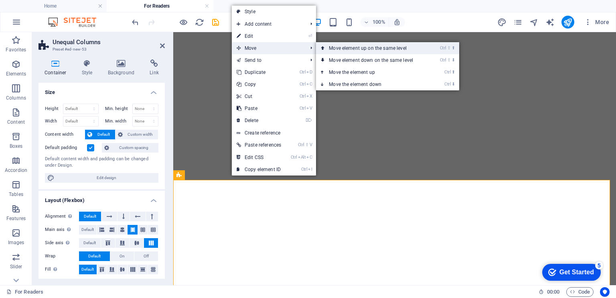
click at [353, 45] on link "Ctrl ⇧ ⬆ Move element up on the same level" at bounding box center [372, 48] width 113 height 12
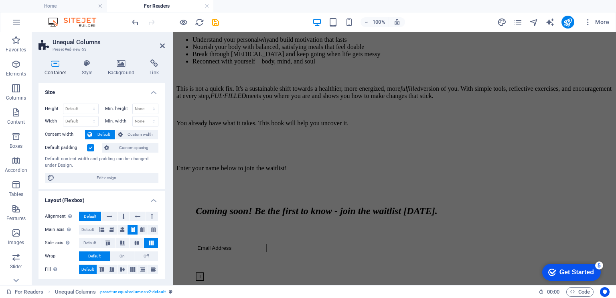
scroll to position [263, 0]
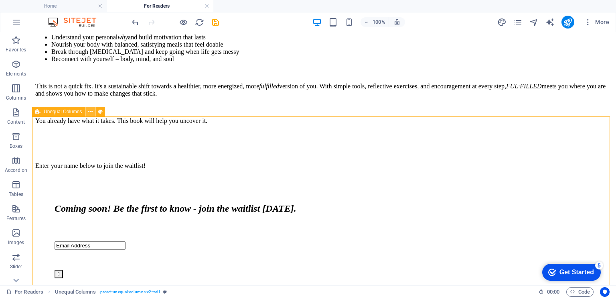
click at [93, 109] on button at bounding box center [90, 112] width 10 height 10
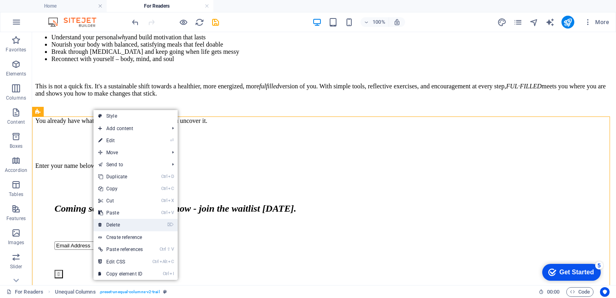
click at [130, 222] on link "⌦ Delete" at bounding box center [120, 225] width 54 height 12
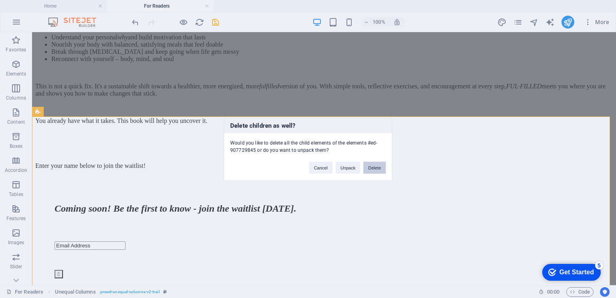
click at [373, 166] on button "Delete" at bounding box center [374, 168] width 22 height 12
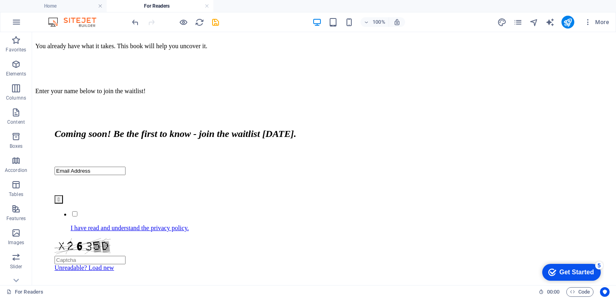
scroll to position [348, 0]
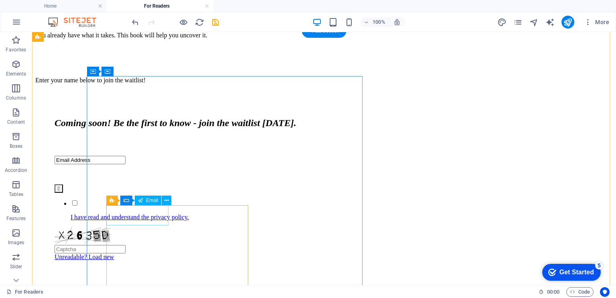
click at [147, 164] on div "Email Address" at bounding box center [216, 160] width 323 height 8
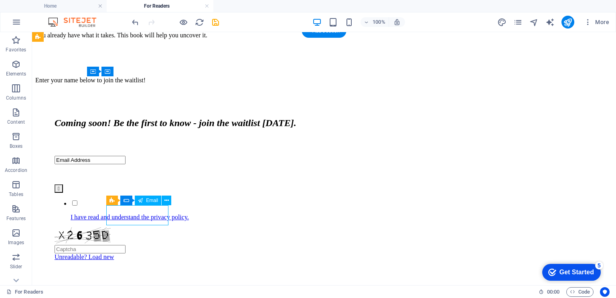
click at [147, 164] on div "Email Address" at bounding box center [216, 160] width 323 height 8
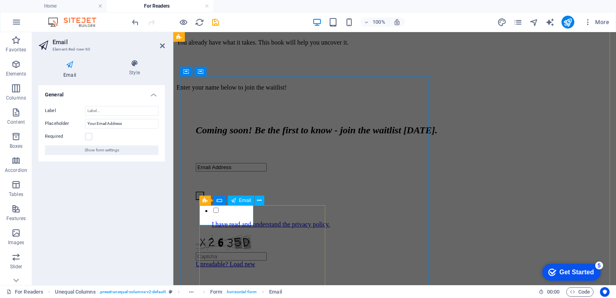
click at [240, 171] on input "Email Address" at bounding box center [231, 167] width 71 height 8
type input "E"
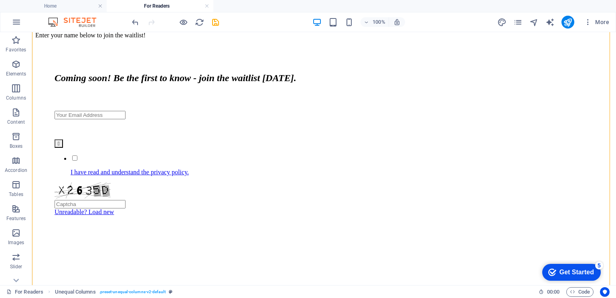
scroll to position [398, 0]
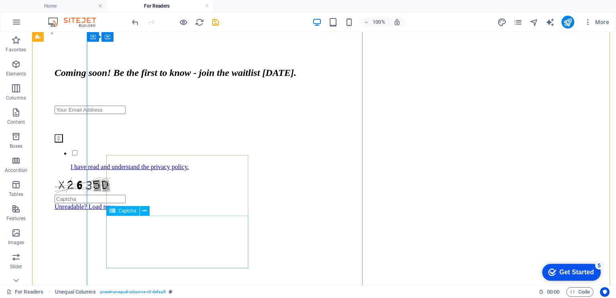
click at [205, 210] on div "Unreadable? Load new" at bounding box center [216, 193] width 323 height 33
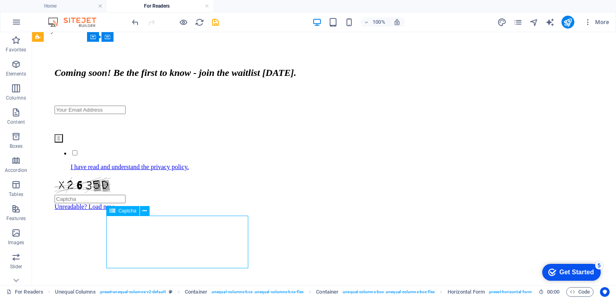
click at [205, 210] on div "Unreadable? Load new" at bounding box center [216, 193] width 323 height 33
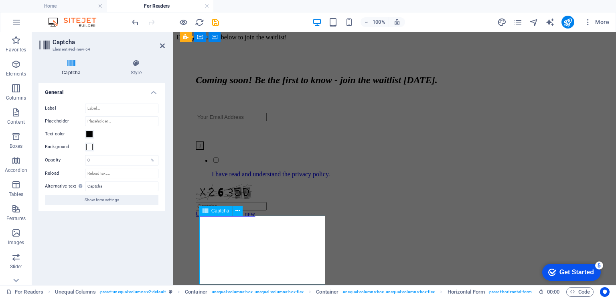
click at [232, 210] on input "text" at bounding box center [231, 206] width 71 height 8
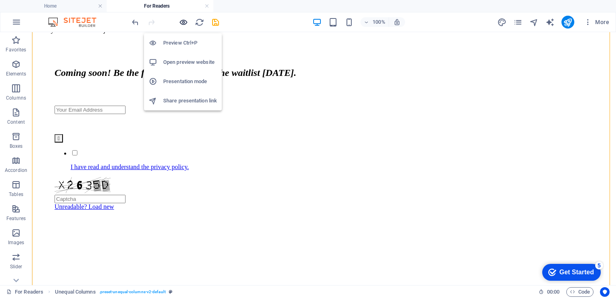
click at [183, 24] on icon "button" at bounding box center [183, 22] width 9 height 9
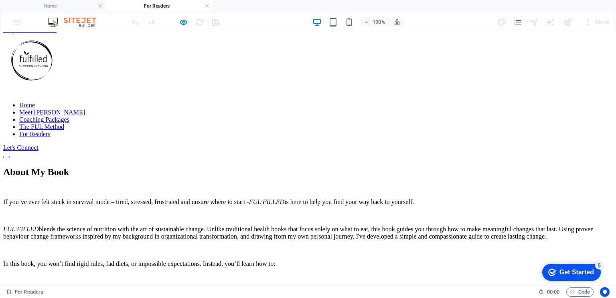
scroll to position [0, 0]
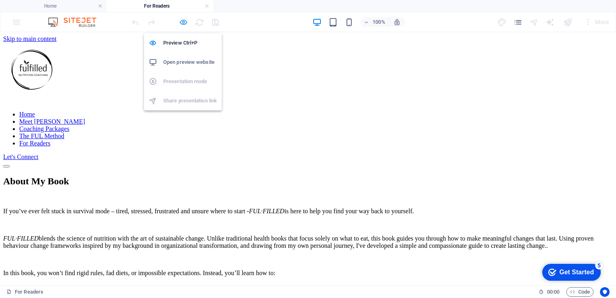
click at [181, 21] on icon "button" at bounding box center [183, 22] width 9 height 9
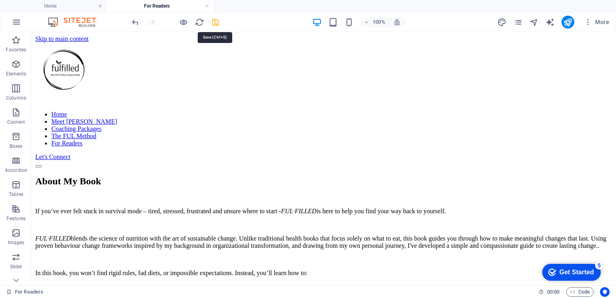
click at [217, 24] on icon "save" at bounding box center [215, 22] width 9 height 9
click at [208, 6] on link at bounding box center [207, 6] width 5 height 8
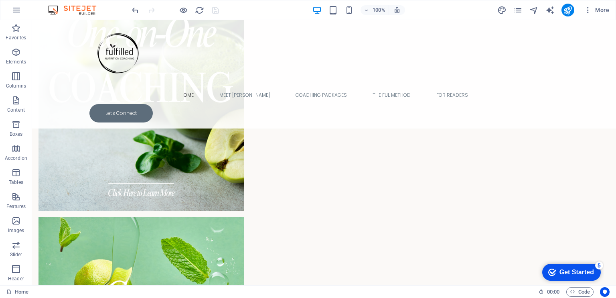
scroll to position [1137, 0]
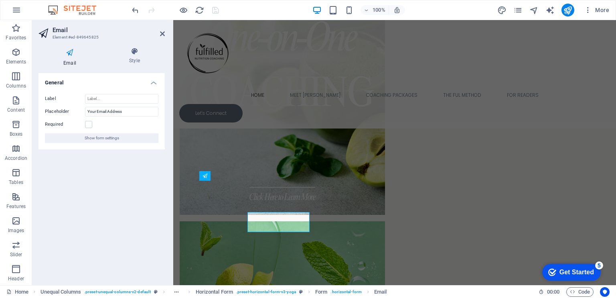
scroll to position [1106, 0]
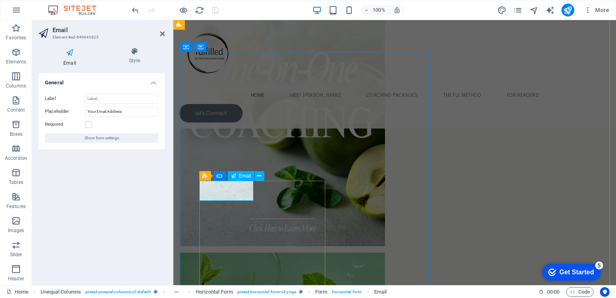
type input "E"
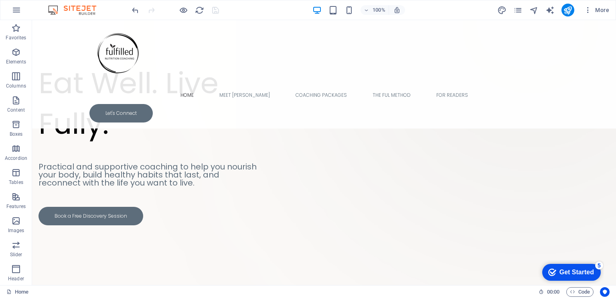
scroll to position [0, 0]
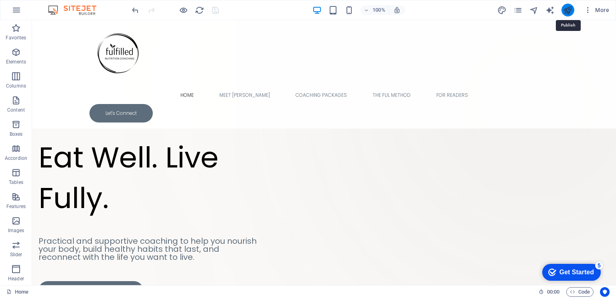
click at [568, 8] on icon "publish" at bounding box center [567, 10] width 9 height 9
